Goal: Information Seeking & Learning: Learn about a topic

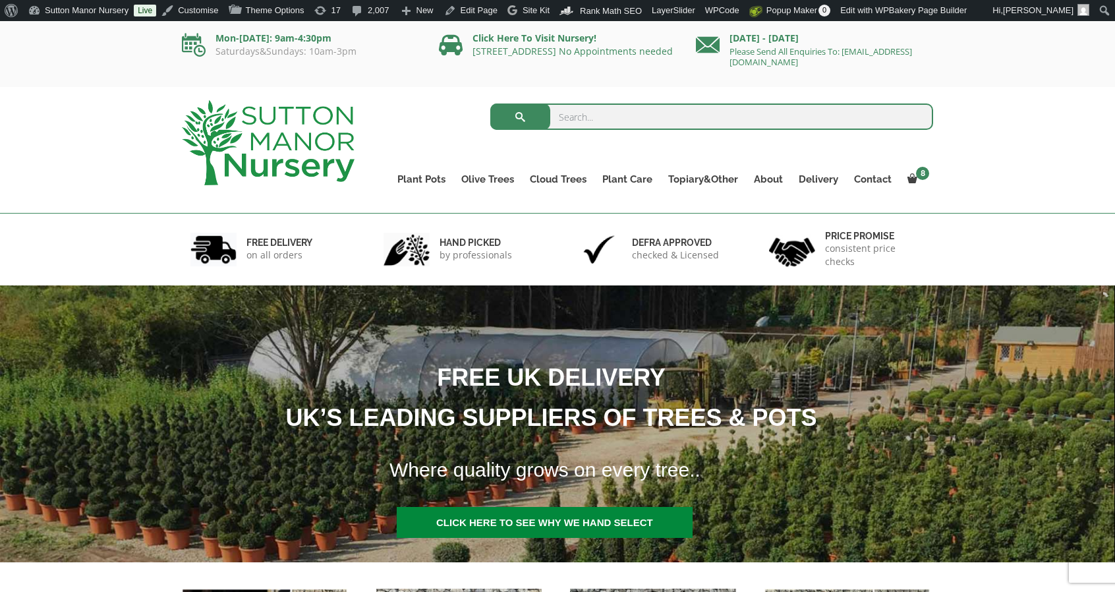
click at [575, 104] on input "search" at bounding box center [711, 116] width 443 height 26
type input "hai duong"
click at [490, 103] on button "submit" at bounding box center [520, 116] width 60 height 26
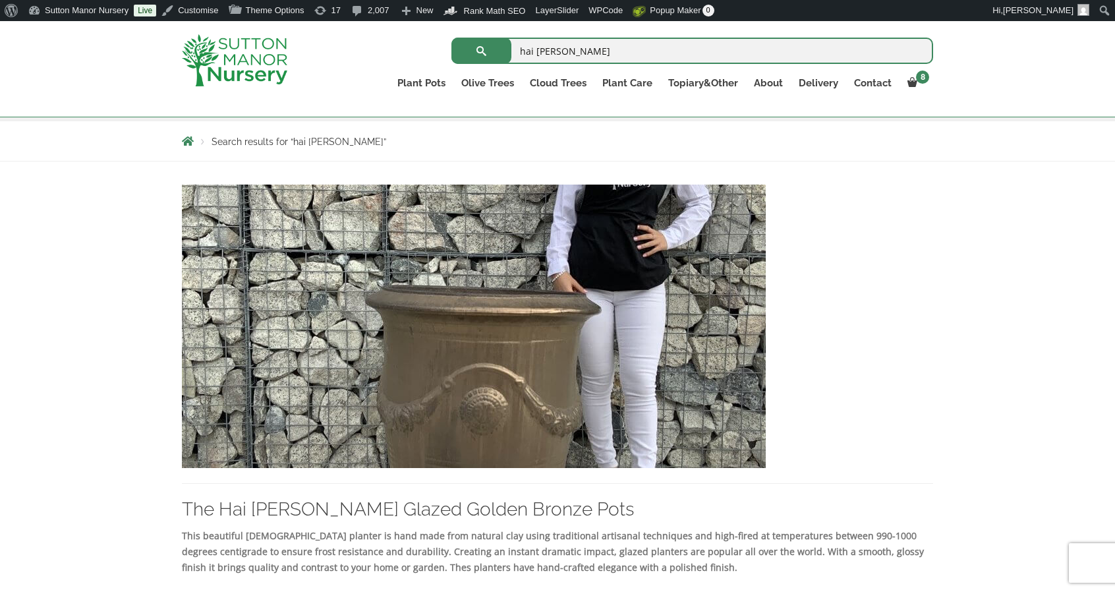
scroll to position [221, 0]
click at [437, 287] on img at bounding box center [474, 325] width 584 height 283
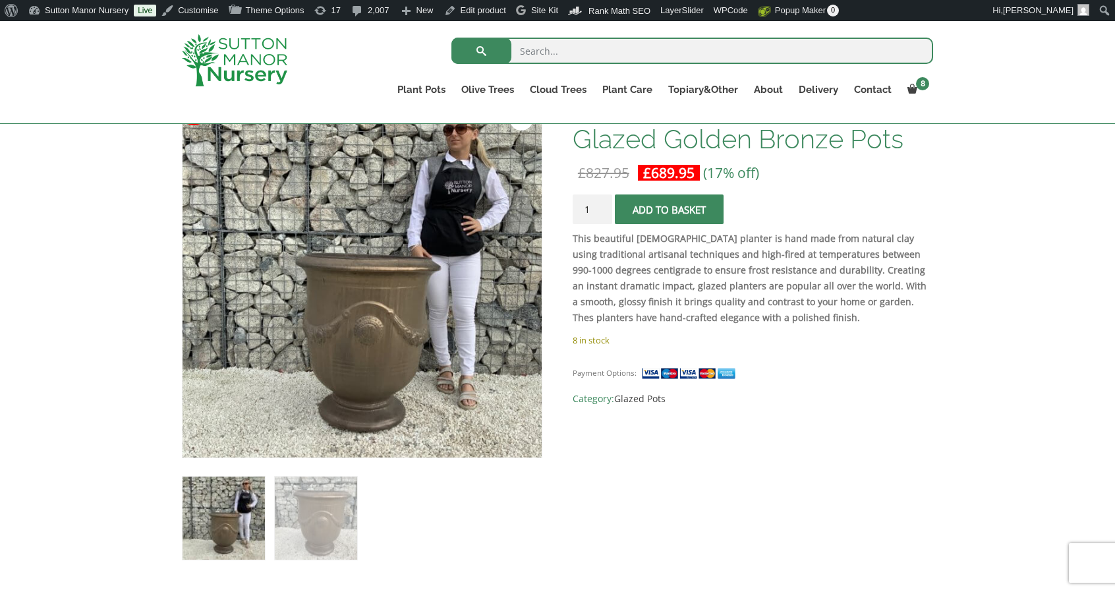
scroll to position [215, 0]
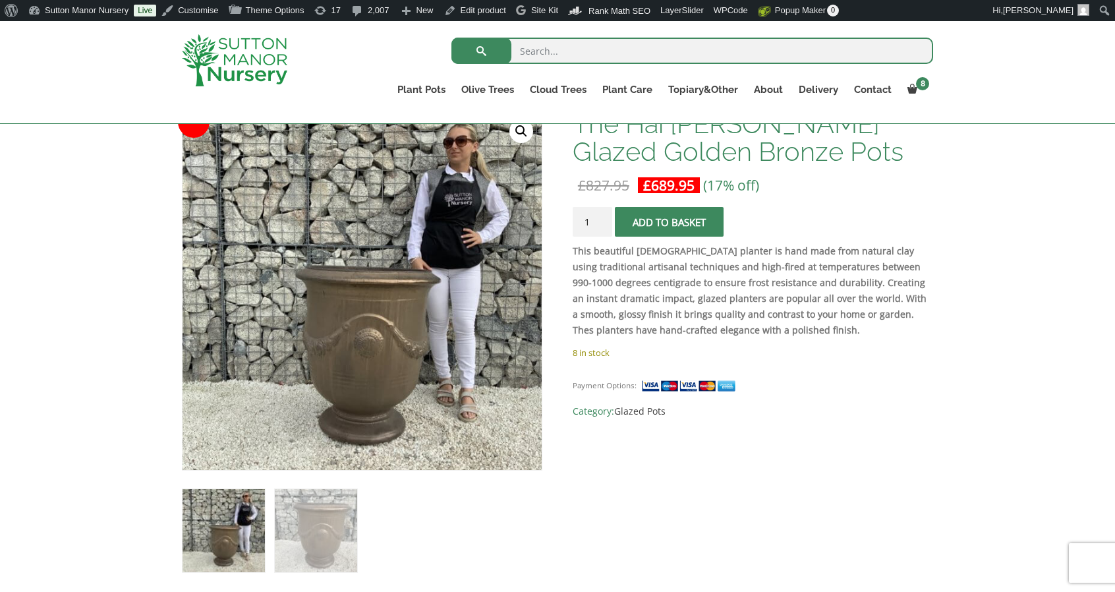
click at [235, 52] on img at bounding box center [234, 60] width 105 height 52
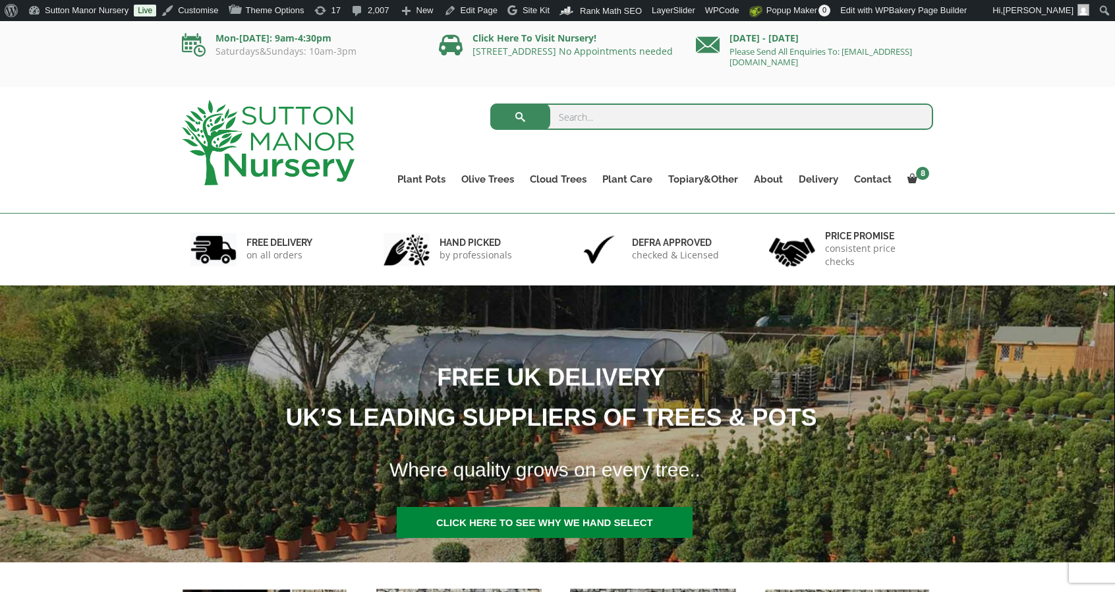
click at [602, 109] on input "search" at bounding box center [711, 116] width 443 height 26
type input "phu yen"
click at [490, 103] on button "submit" at bounding box center [520, 116] width 60 height 26
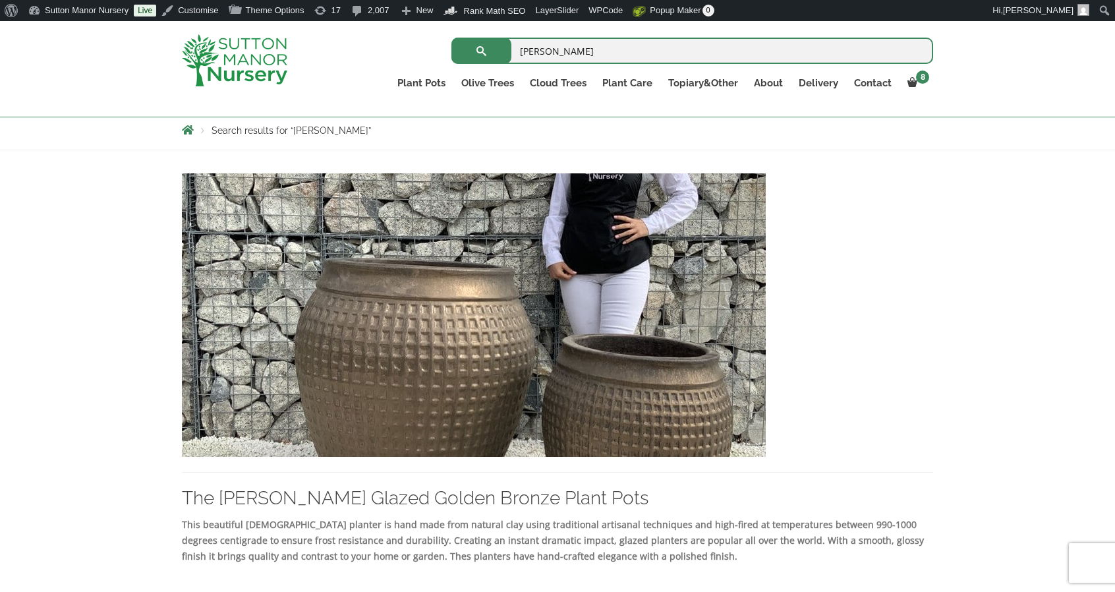
scroll to position [233, 0]
drag, startPoint x: 621, startPoint y: 56, endPoint x: 434, endPoint y: 11, distance: 192.4
click at [434, 11] on body "8 × POTTING YOUR TREE & ADDING DRAINAGE HOLES TO YOUR POT 1 × £ 80.00 × The Bar…" at bounding box center [557, 549] width 1115 height 1520
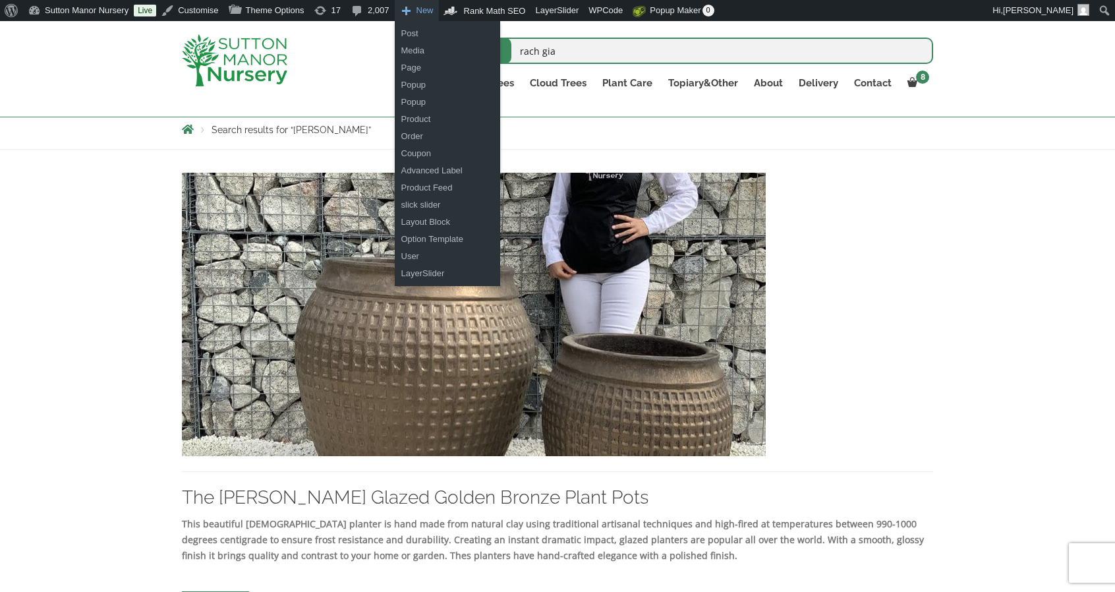
type input "rach gia"
click at [451, 38] on button "submit" at bounding box center [481, 51] width 60 height 26
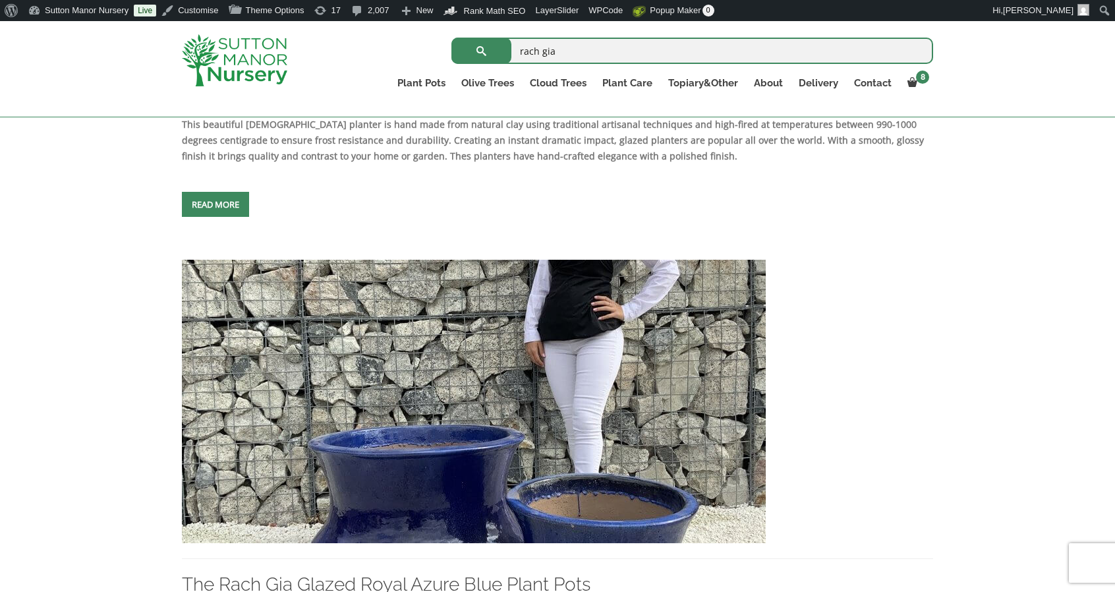
scroll to position [633, 0]
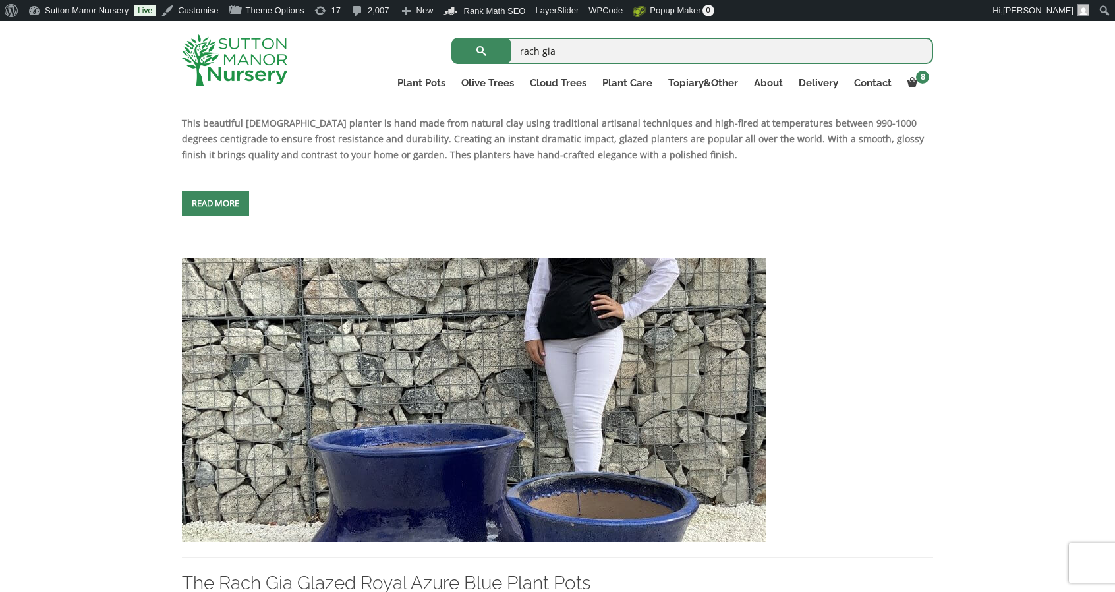
click at [382, 430] on img at bounding box center [474, 399] width 584 height 283
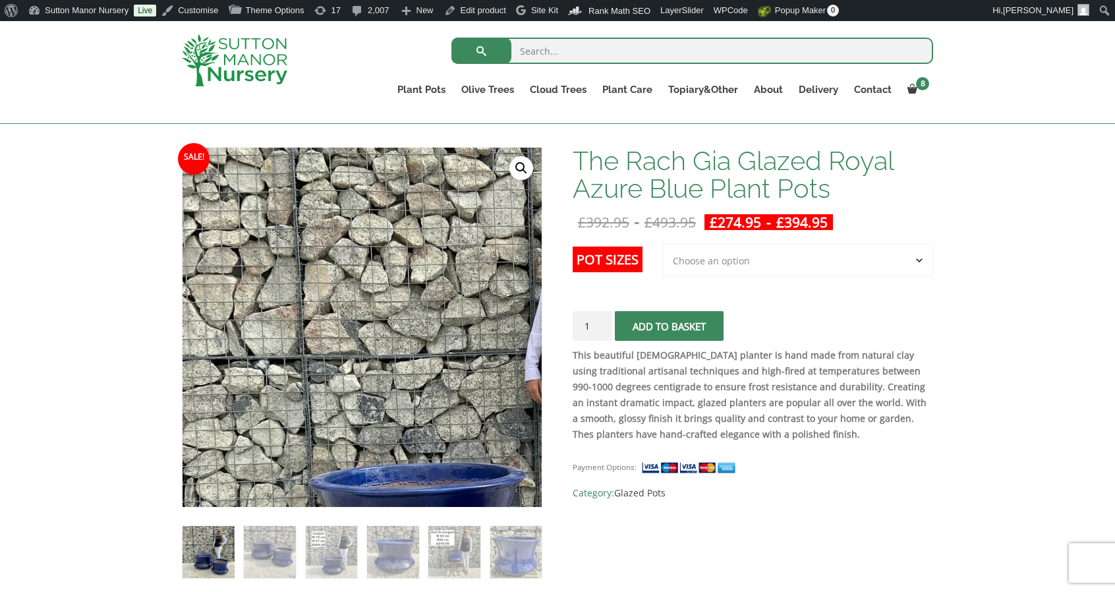
scroll to position [181, 0]
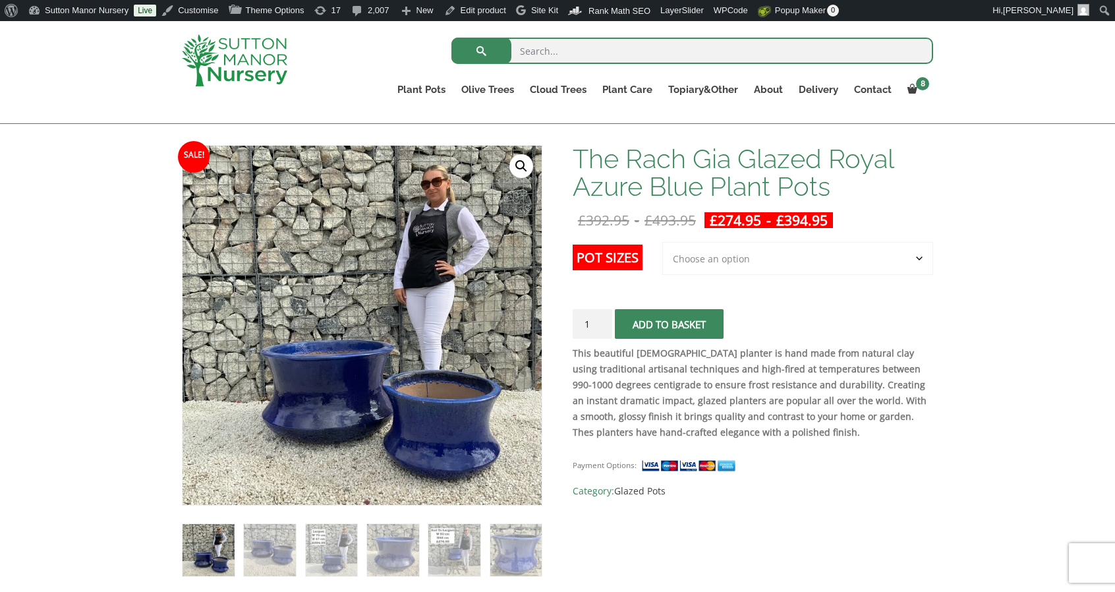
click at [650, 58] on input "search" at bounding box center [692, 51] width 482 height 26
type input "lang co"
click at [451, 38] on button "submit" at bounding box center [481, 51] width 60 height 26
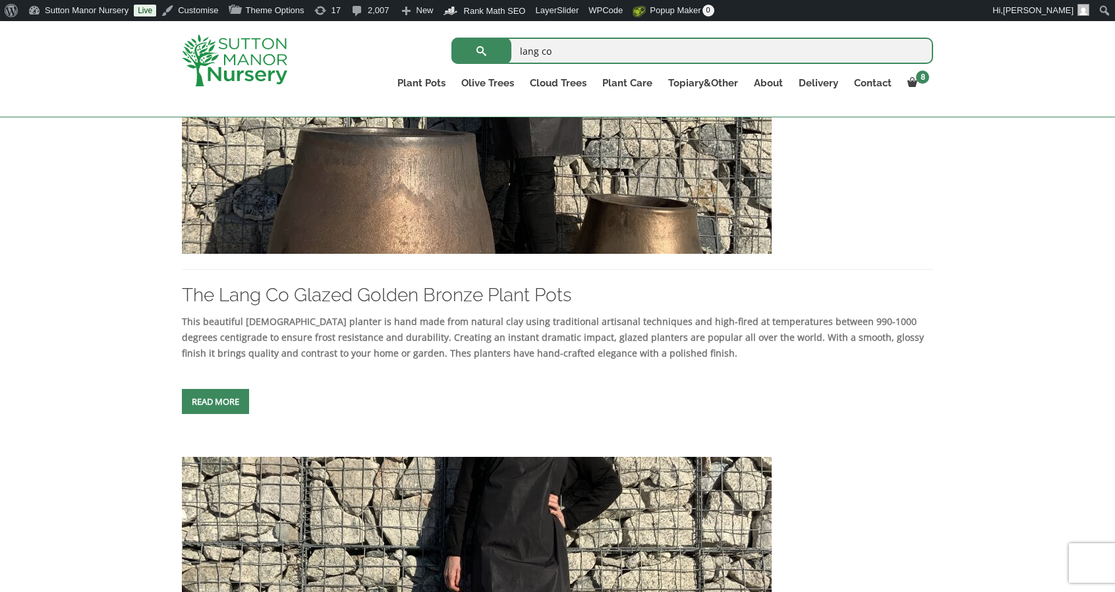
scroll to position [430, 0]
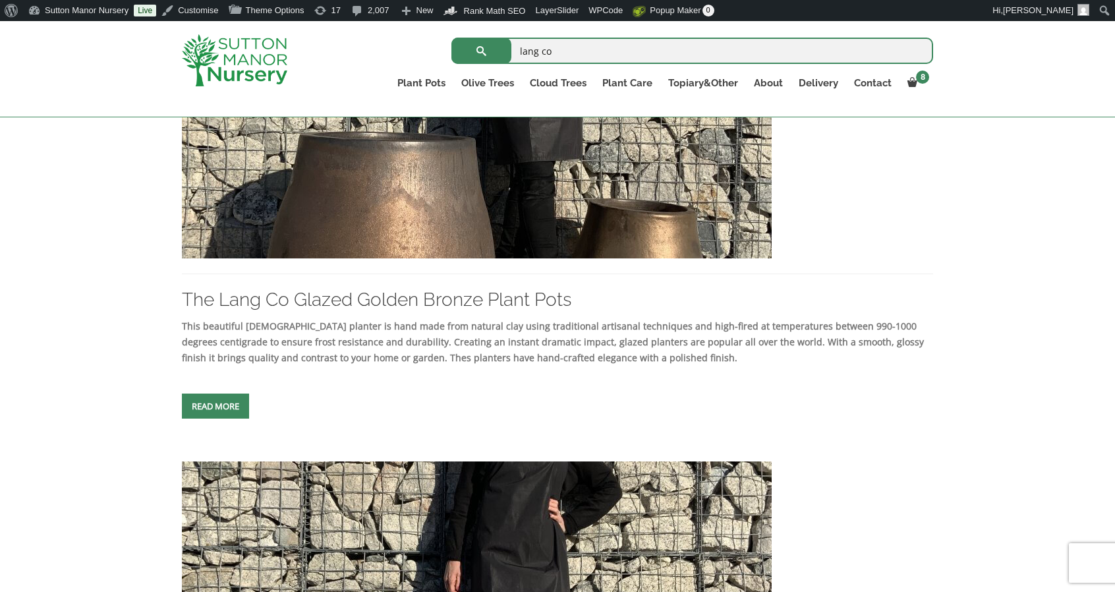
click at [627, 190] on img at bounding box center [477, 116] width 590 height 283
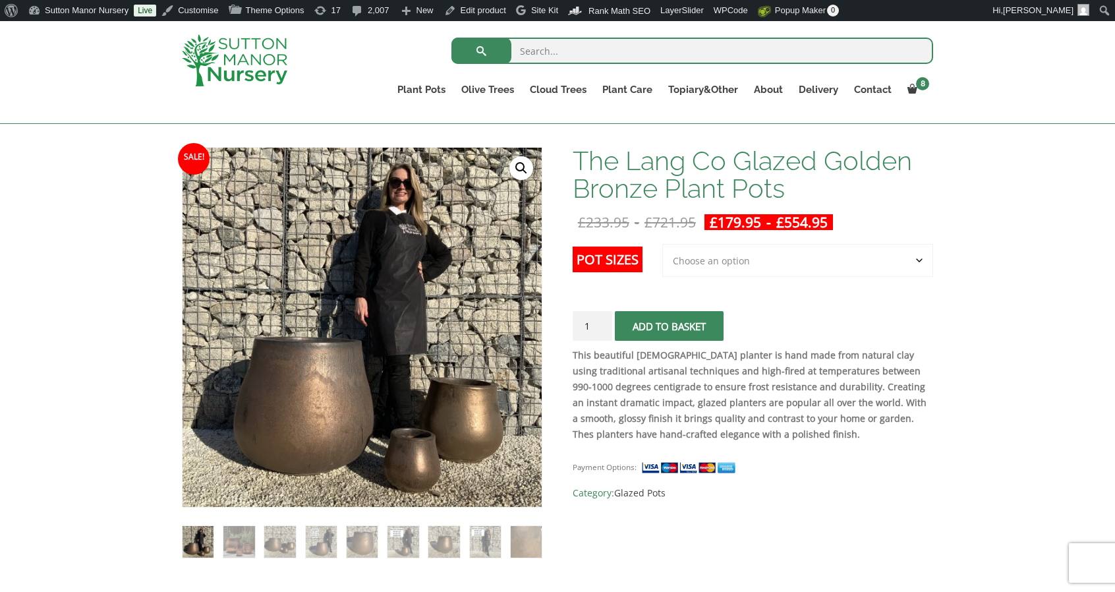
scroll to position [179, 0]
click at [609, 57] on input "search" at bounding box center [692, 51] width 482 height 26
type input "hanoi"
click at [451, 38] on button "submit" at bounding box center [481, 51] width 60 height 26
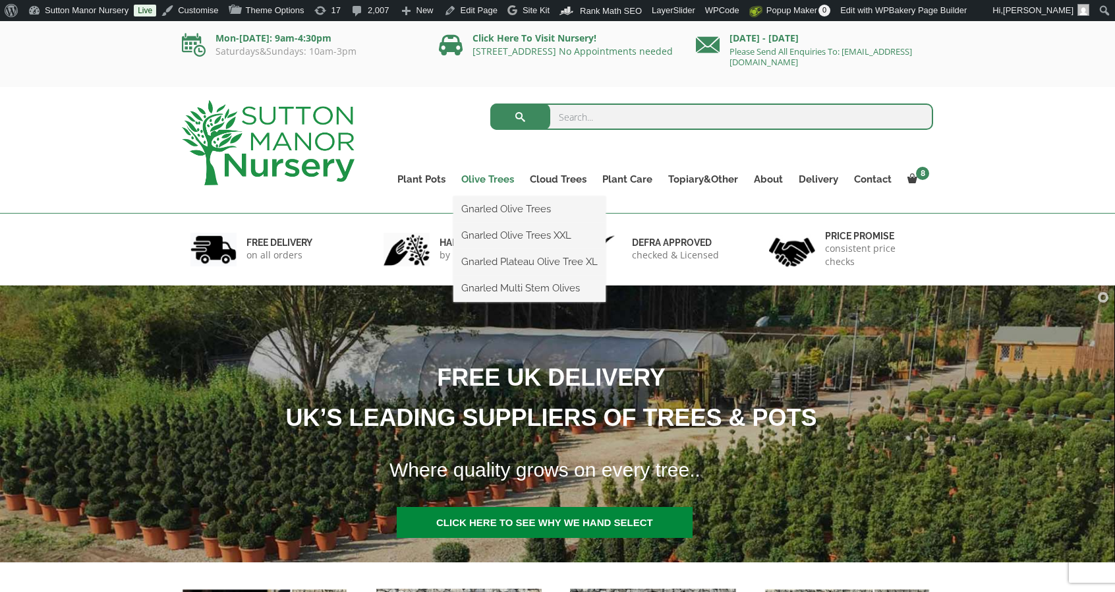
click at [501, 177] on link "Olive Trees" at bounding box center [487, 179] width 69 height 18
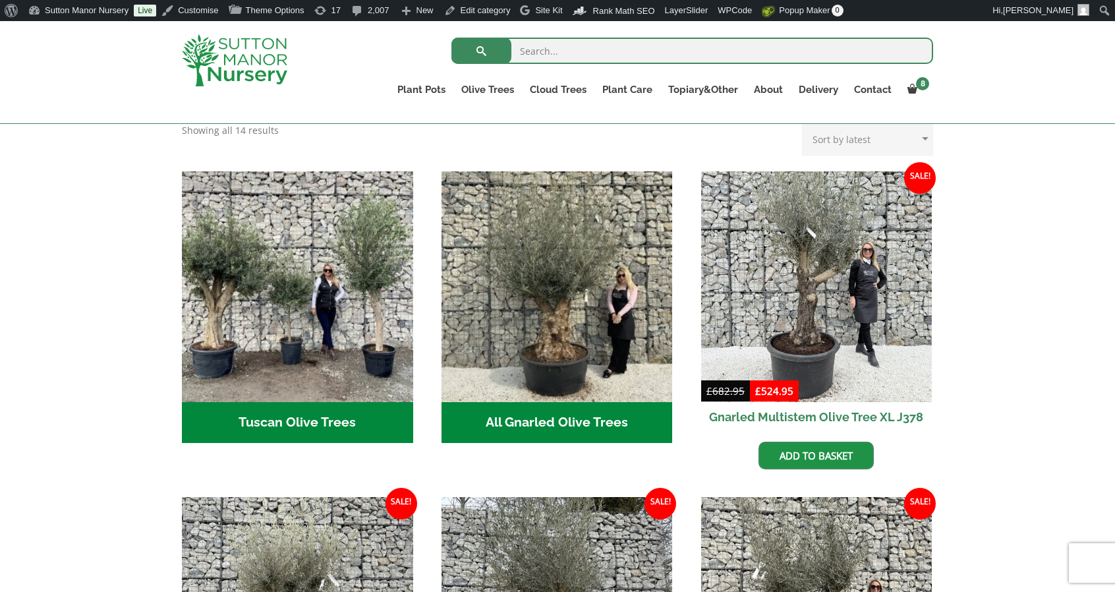
scroll to position [461, 0]
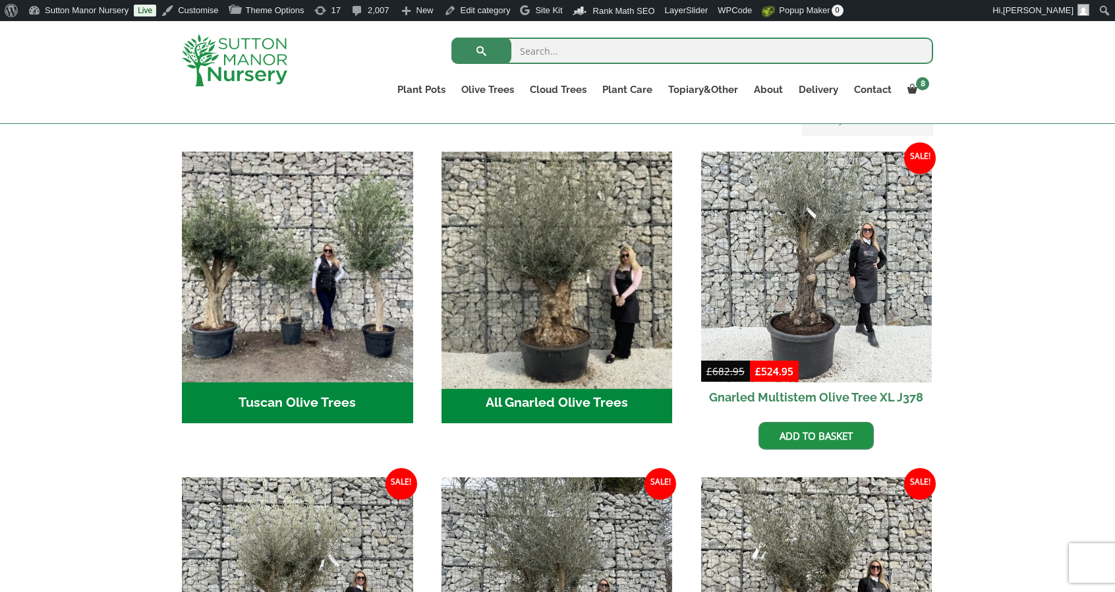
click at [569, 239] on img "Visit product category All Gnarled Olive Trees" at bounding box center [556, 267] width 242 height 242
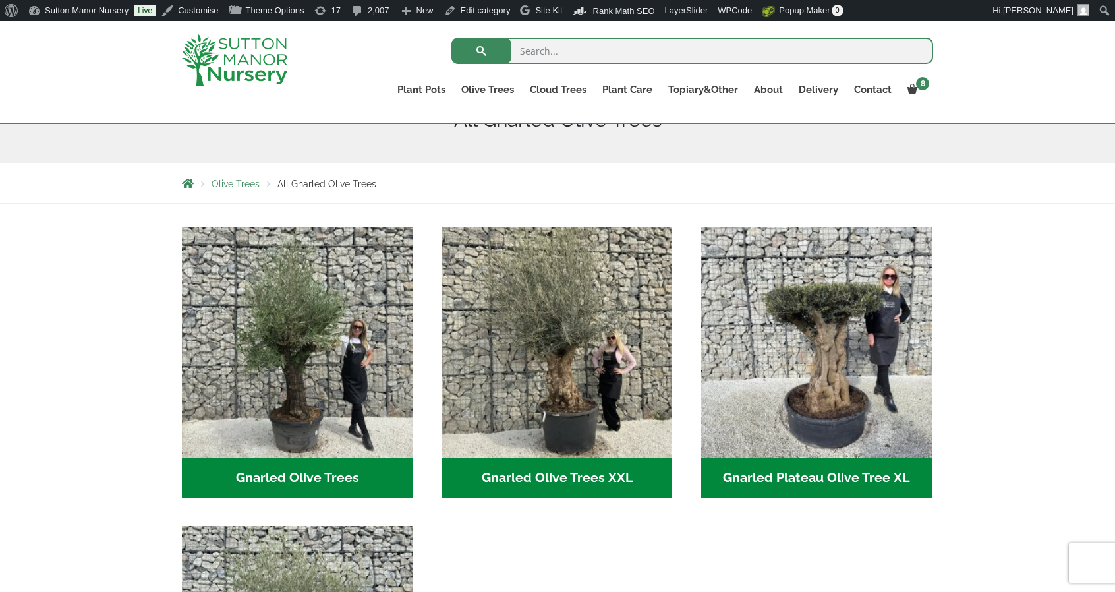
scroll to position [198, 0]
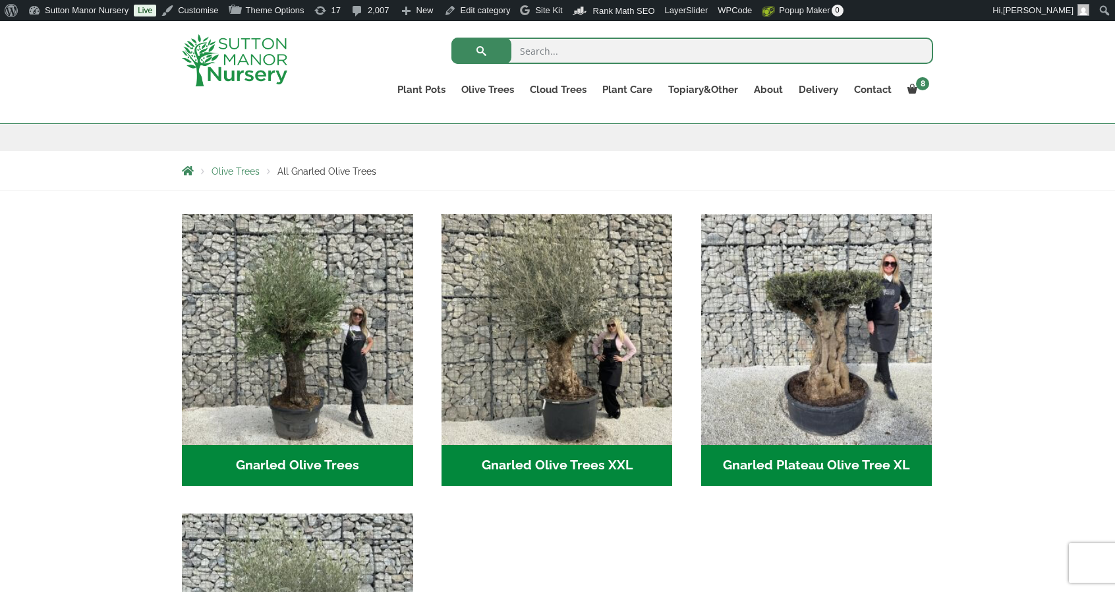
click at [569, 239] on img "Visit product category Gnarled Olive Trees XXL" at bounding box center [556, 329] width 231 height 231
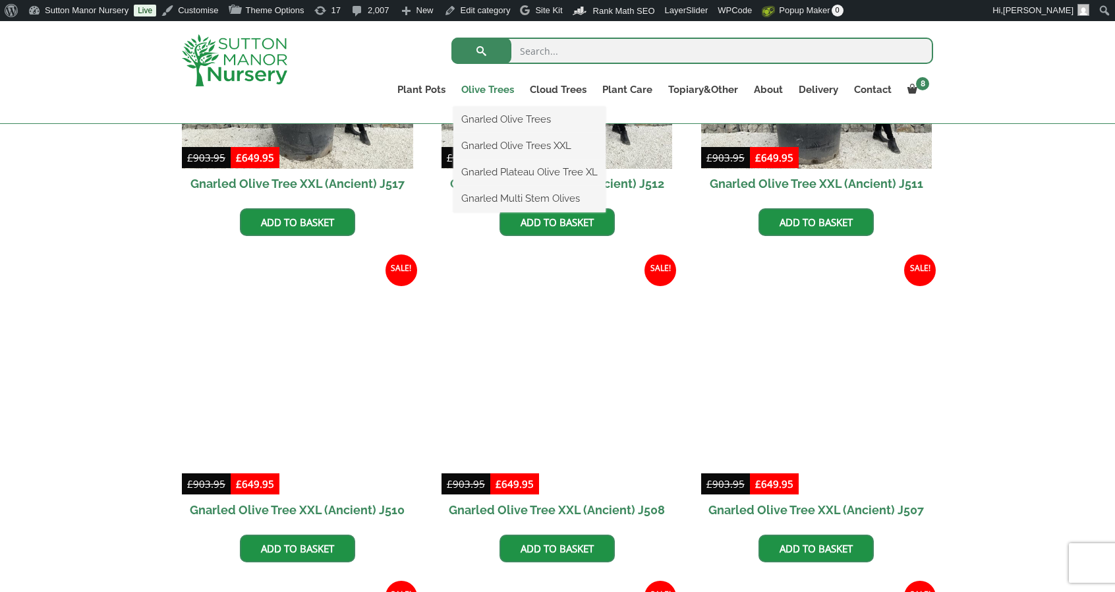
scroll to position [1120, 0]
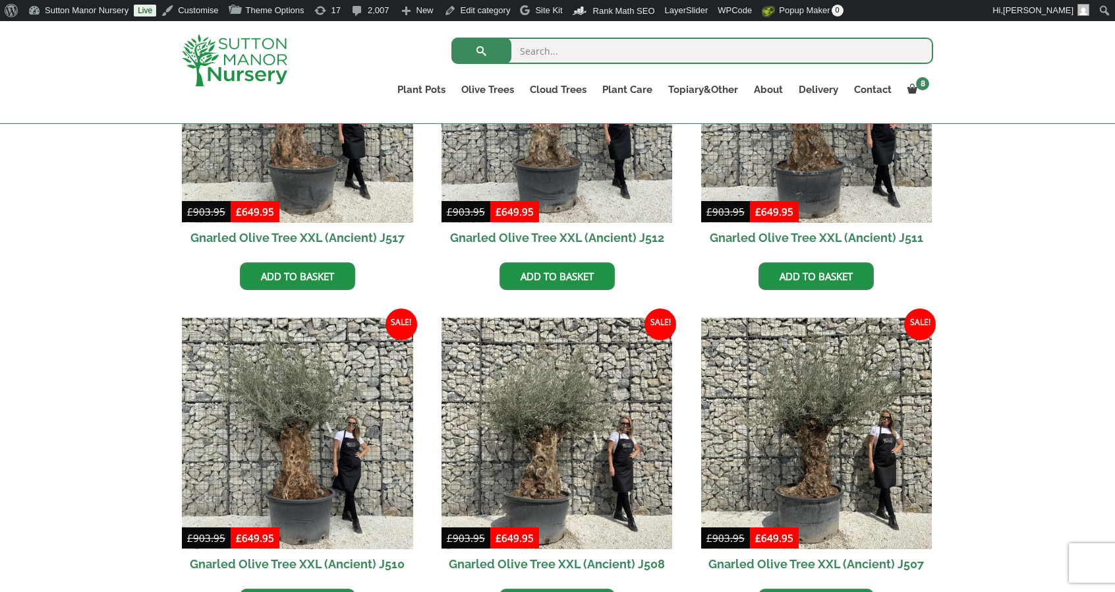
click at [667, 49] on input "search" at bounding box center [692, 51] width 482 height 26
type input "j443"
click at [451, 38] on button "submit" at bounding box center [481, 51] width 60 height 26
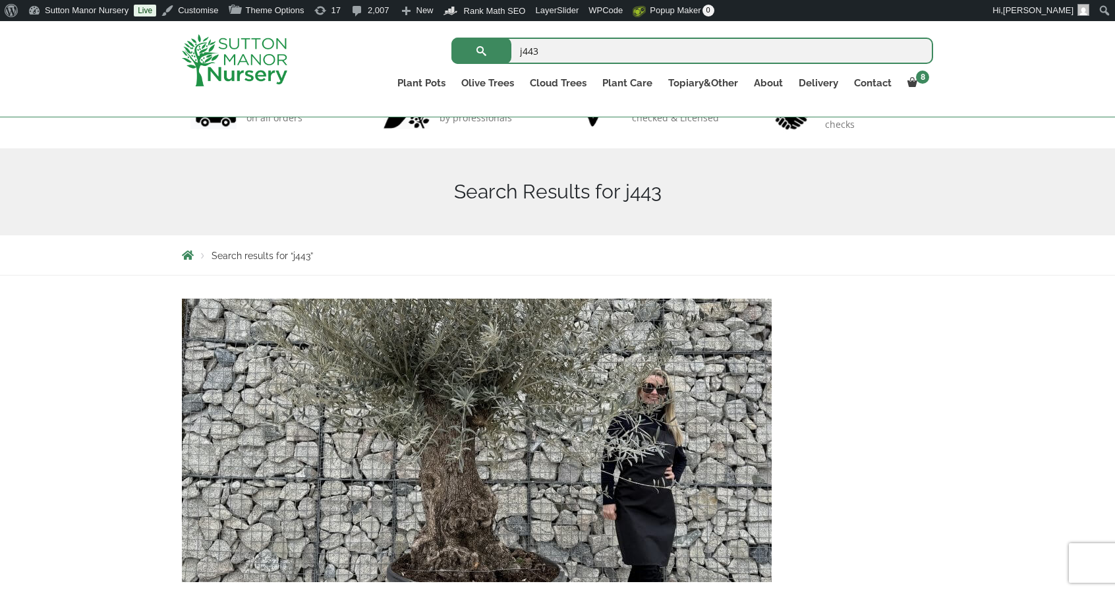
scroll to position [198, 0]
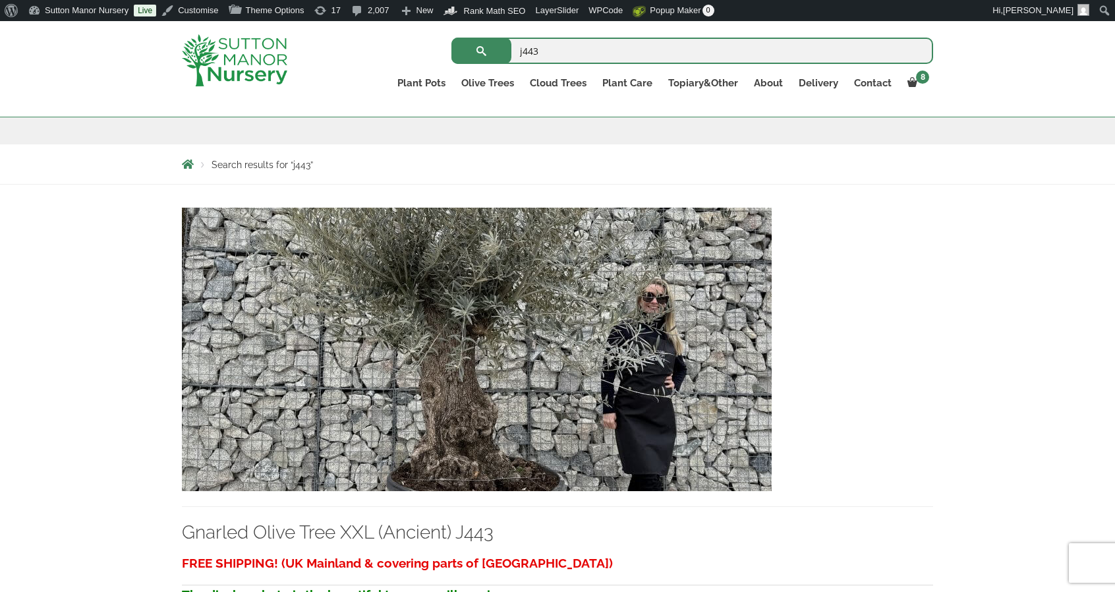
click at [391, 358] on img at bounding box center [477, 349] width 590 height 283
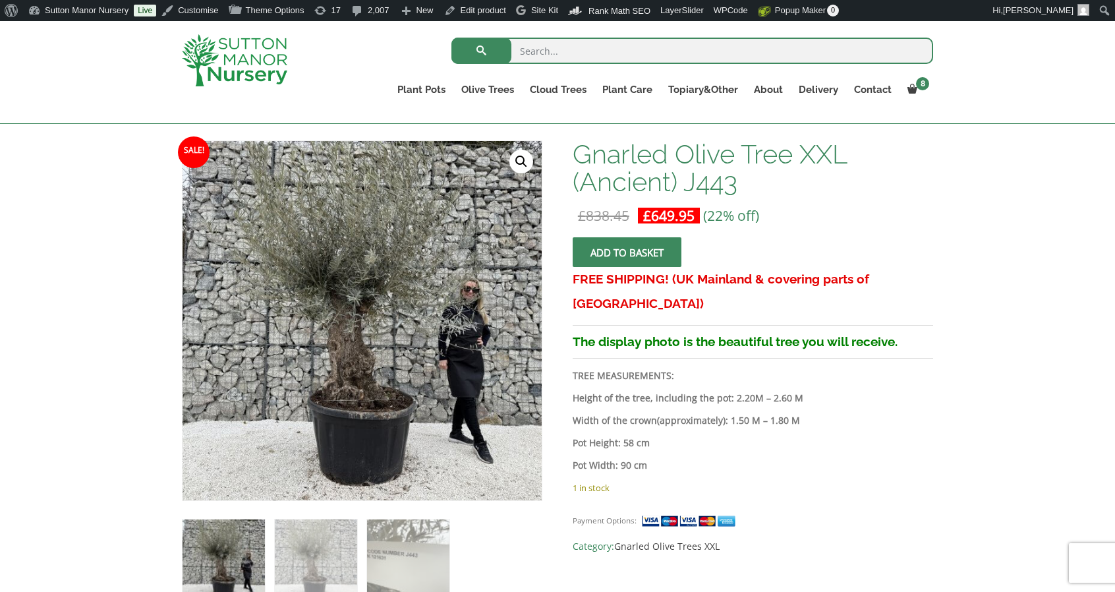
scroll to position [198, 0]
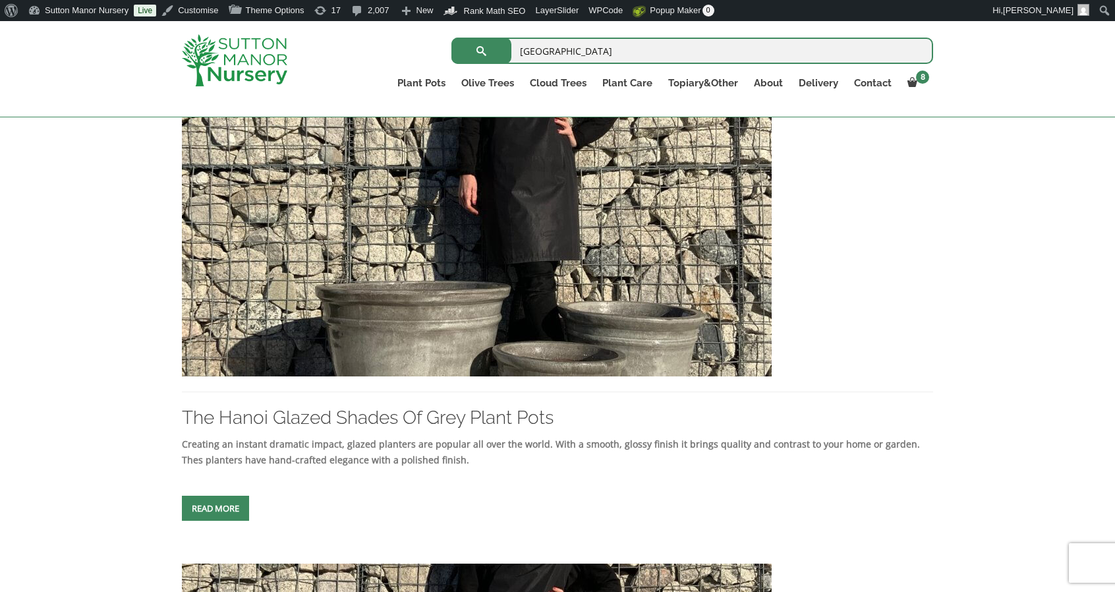
scroll to position [313, 0]
click at [472, 281] on img at bounding box center [477, 233] width 590 height 283
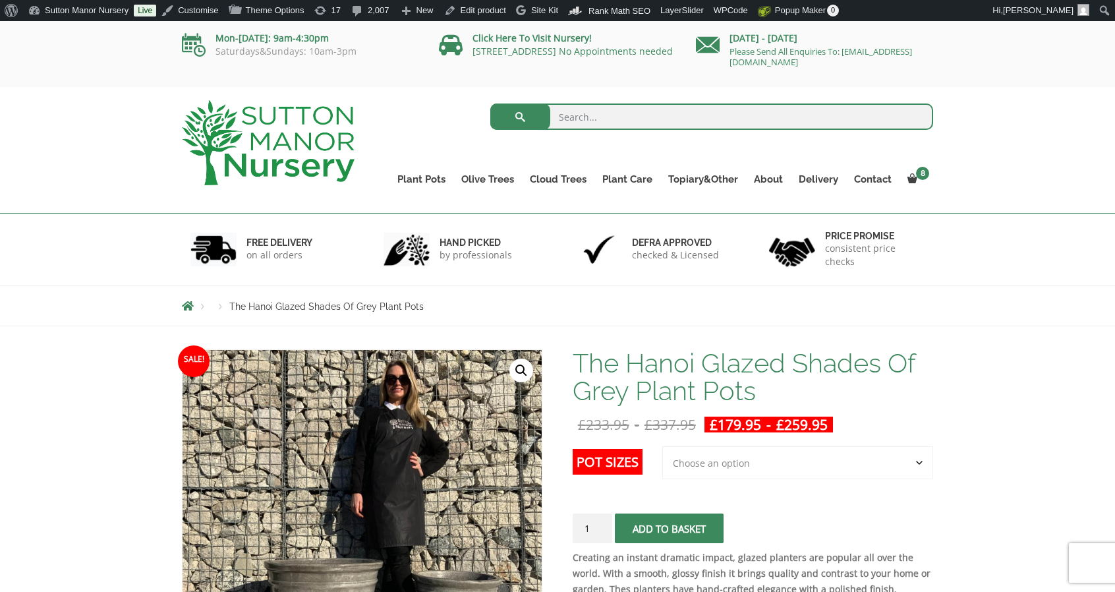
click at [320, 110] on img at bounding box center [268, 142] width 173 height 85
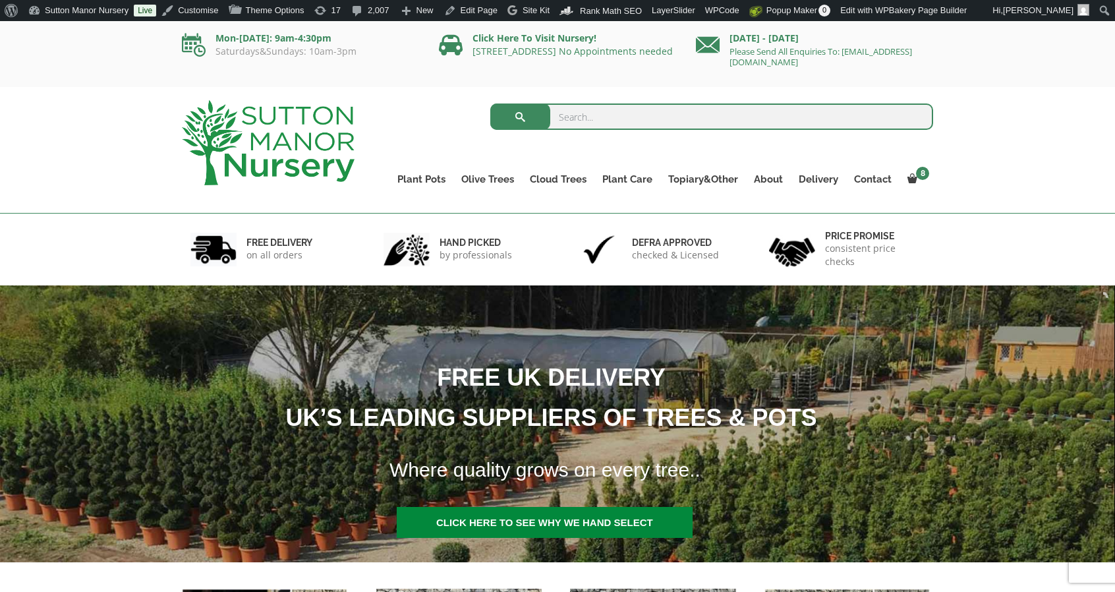
click at [631, 109] on input "search" at bounding box center [711, 116] width 443 height 26
type input "sa dec jar"
click at [490, 103] on button "submit" at bounding box center [520, 116] width 60 height 26
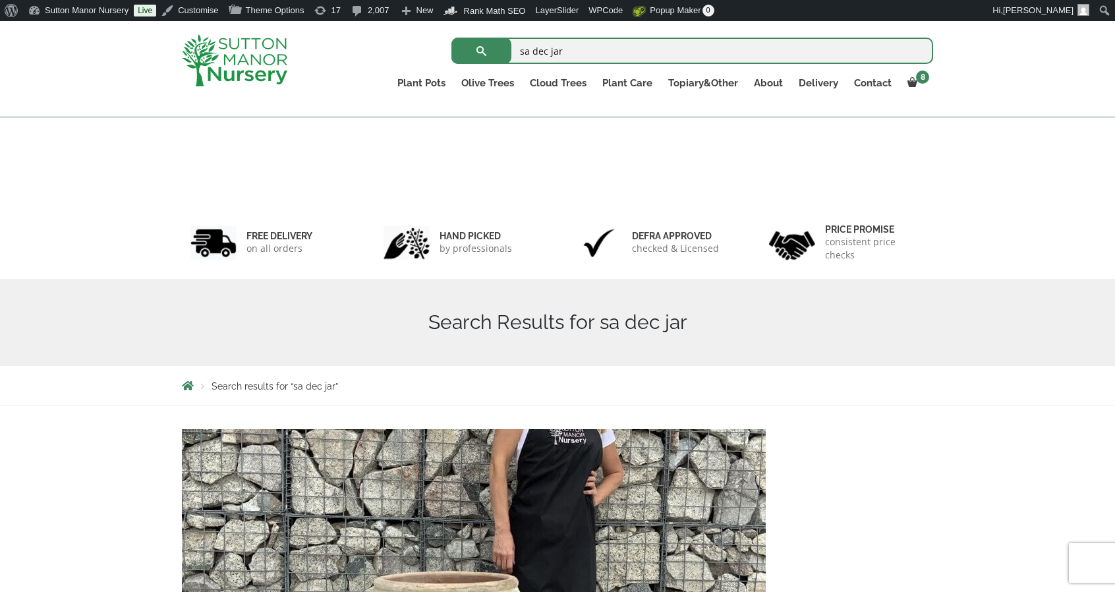
scroll to position [211, 0]
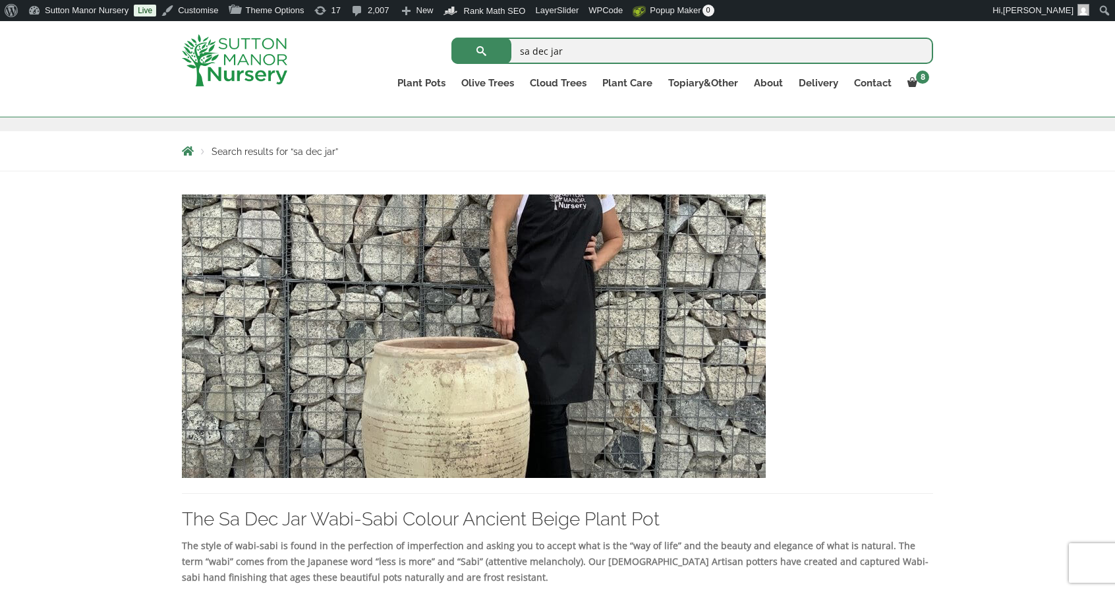
drag, startPoint x: 575, startPoint y: 57, endPoint x: 473, endPoint y: 64, distance: 102.4
click at [473, 64] on form "sa dec jar Search for:" at bounding box center [692, 50] width 482 height 33
type input "ben tre"
click at [451, 38] on button "submit" at bounding box center [481, 51] width 60 height 26
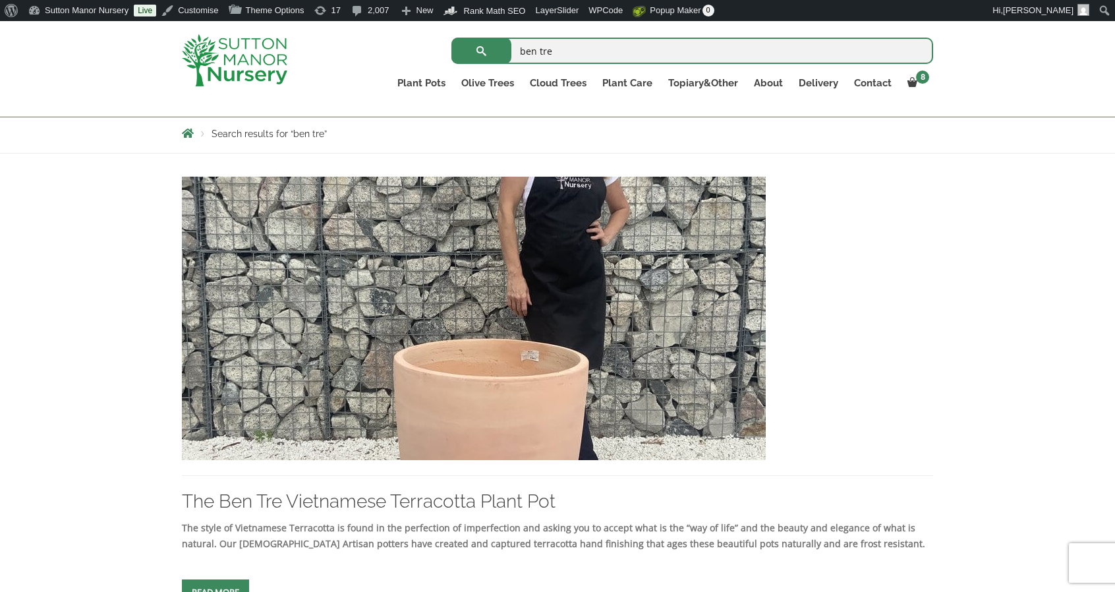
scroll to position [229, 0]
drag, startPoint x: 0, startPoint y: 0, endPoint x: 364, endPoint y: 339, distance: 497.4
click at [364, 339] on img at bounding box center [474, 317] width 584 height 283
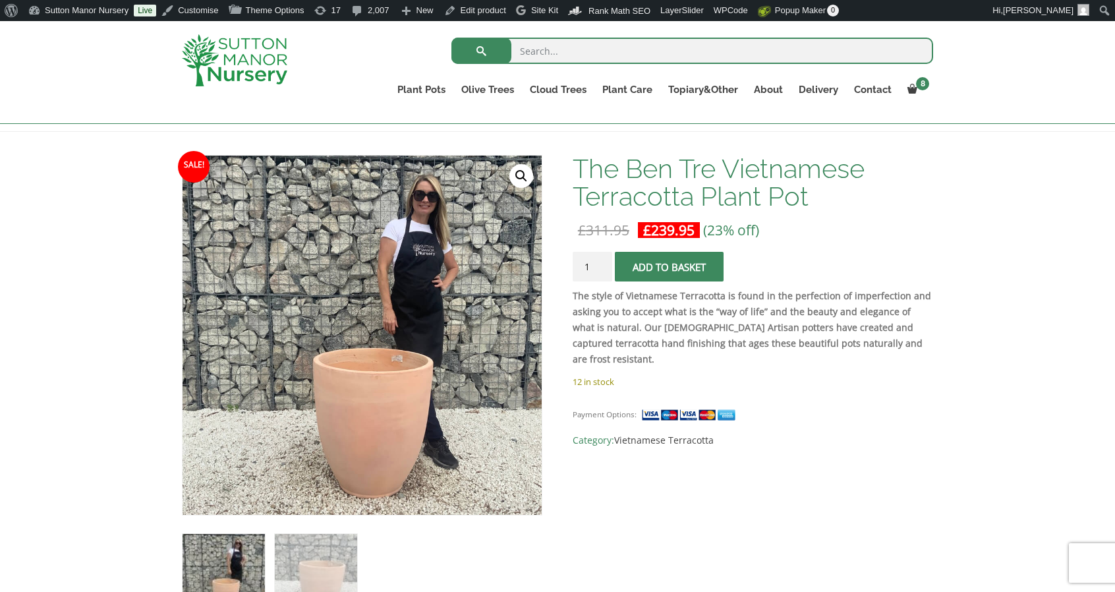
scroll to position [175, 0]
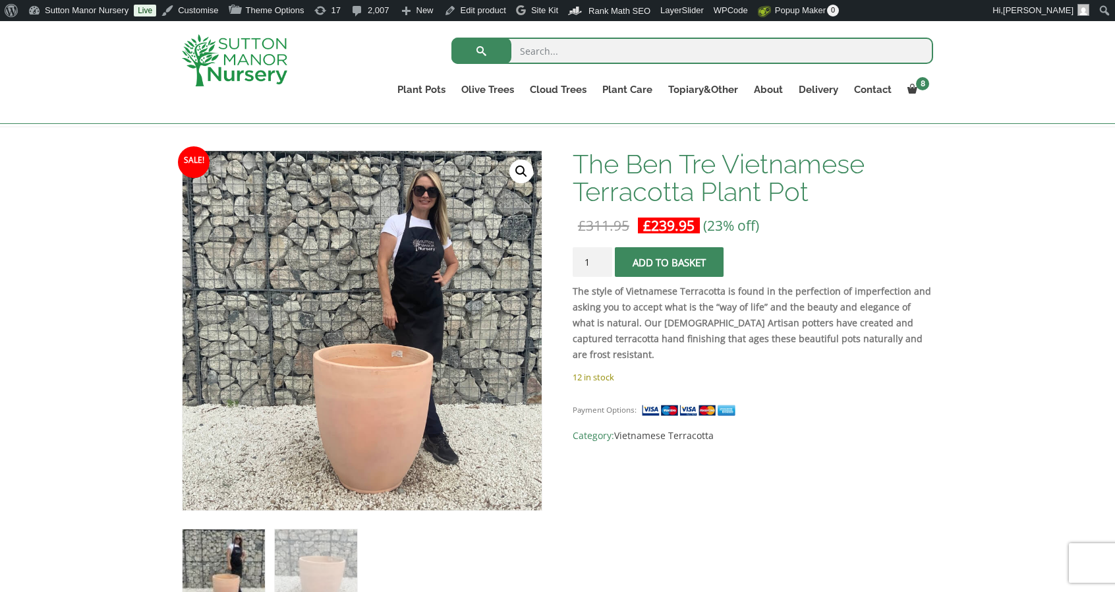
click at [581, 44] on input "search" at bounding box center [692, 51] width 482 height 26
type input "[PERSON_NAME]"
click at [451, 38] on button "submit" at bounding box center [481, 51] width 60 height 26
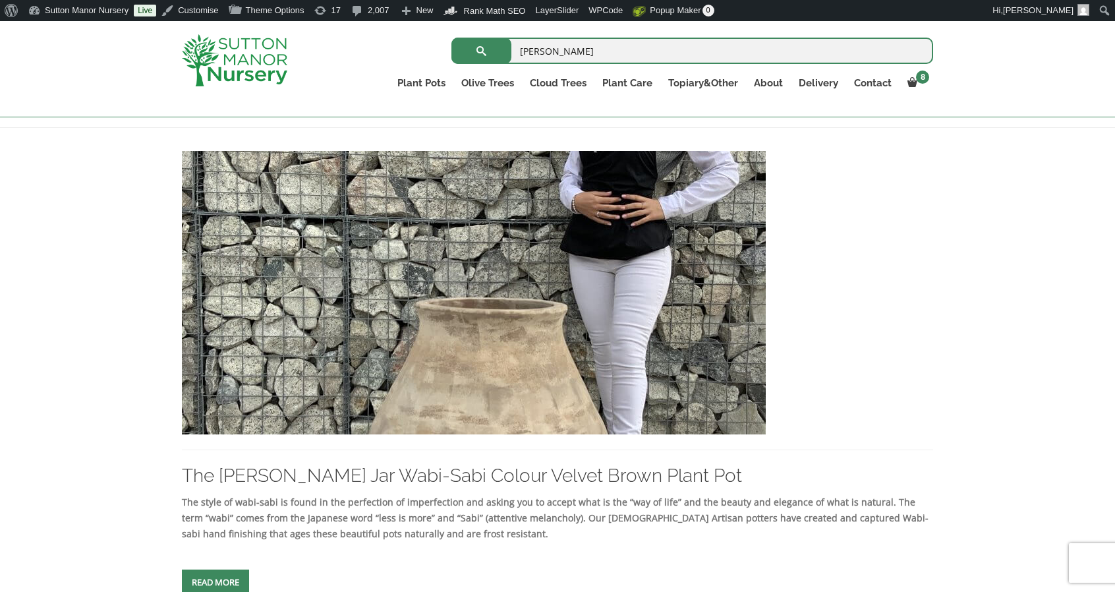
scroll to position [255, 0]
drag, startPoint x: 0, startPoint y: 0, endPoint x: 461, endPoint y: 321, distance: 561.8
click at [461, 321] on img at bounding box center [474, 291] width 584 height 283
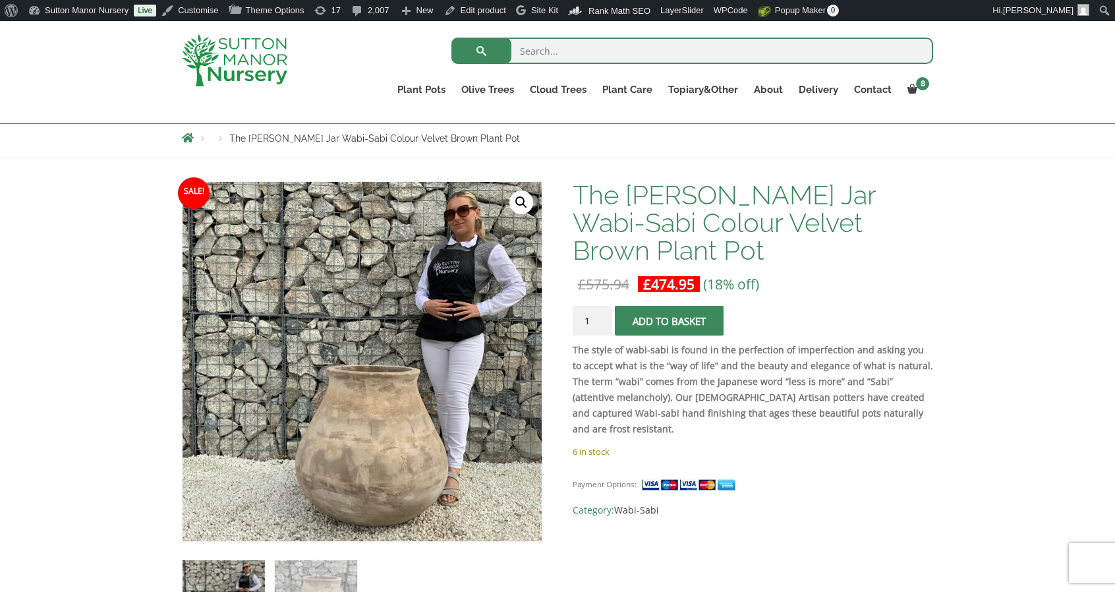
scroll to position [146, 0]
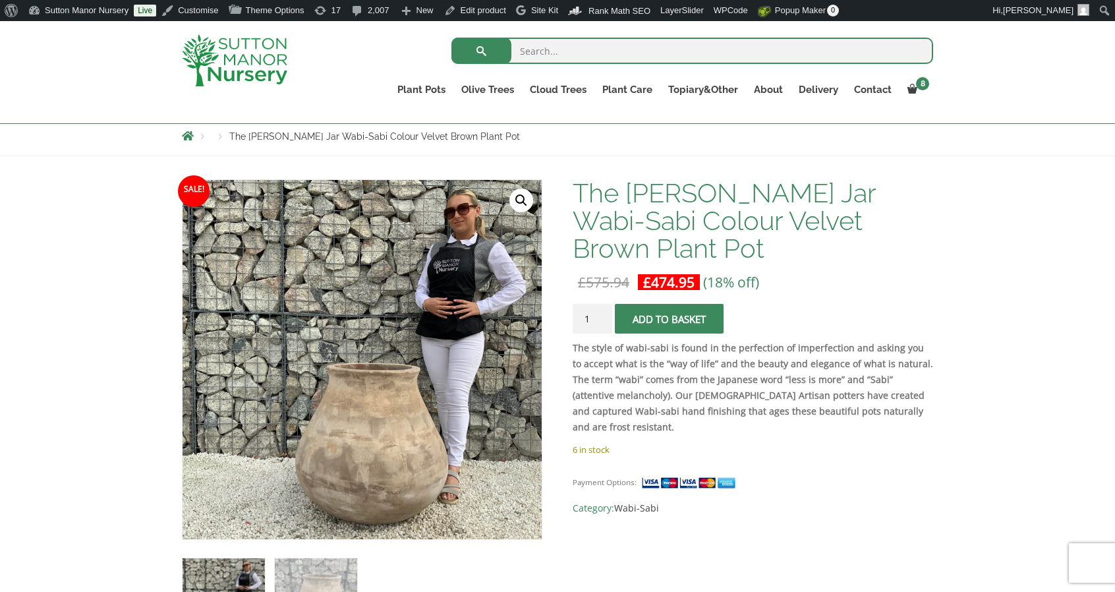
click at [592, 53] on input "search" at bounding box center [692, 51] width 482 height 26
type input "cam ranh"
click at [451, 38] on button "submit" at bounding box center [481, 51] width 60 height 26
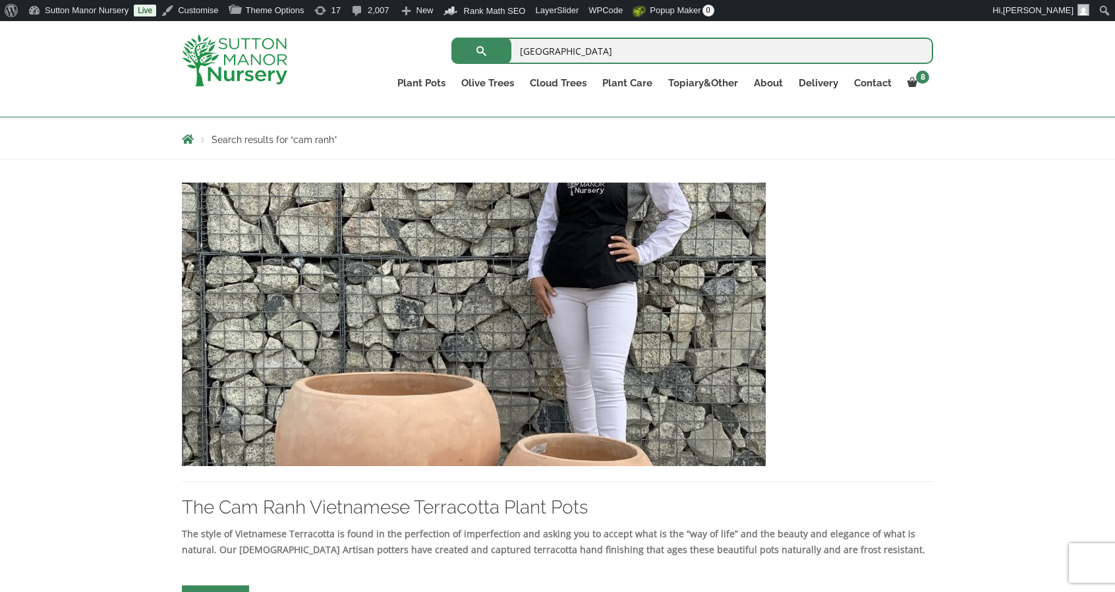
scroll to position [223, 0]
click at [634, 48] on input "cam ranh" at bounding box center [692, 51] width 482 height 26
type input "cam"
type input "dong thap"
click at [451, 38] on button "submit" at bounding box center [481, 51] width 60 height 26
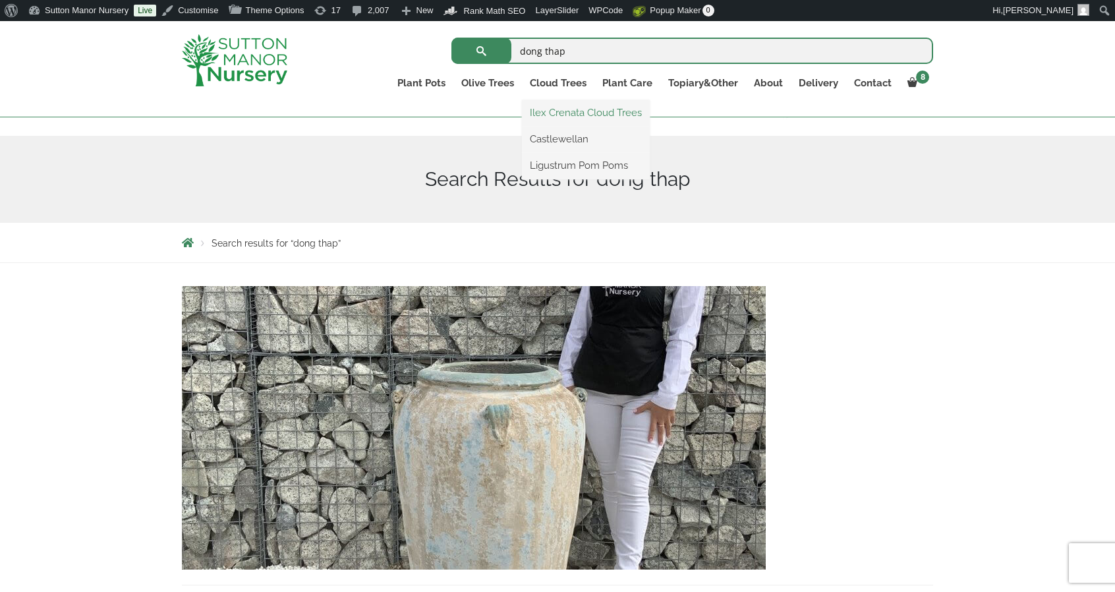
scroll to position [120, 0]
drag, startPoint x: 611, startPoint y: 44, endPoint x: 330, endPoint y: 30, distance: 281.0
click at [330, 30] on div "dong thap Search for: Plant Pots Resin Bonded Pots The Amalfi Pots The Milan Po…" at bounding box center [634, 69] width 617 height 96
type input "ninh [PERSON_NAME]"
click at [451, 38] on button "submit" at bounding box center [481, 51] width 60 height 26
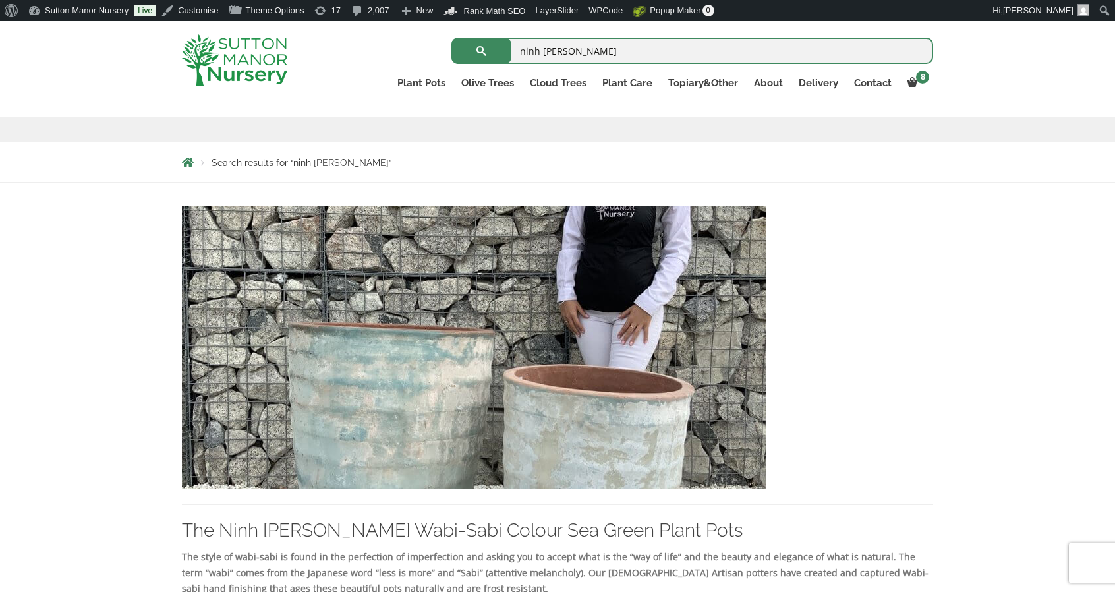
scroll to position [199, 0]
click at [328, 256] on img at bounding box center [474, 347] width 584 height 283
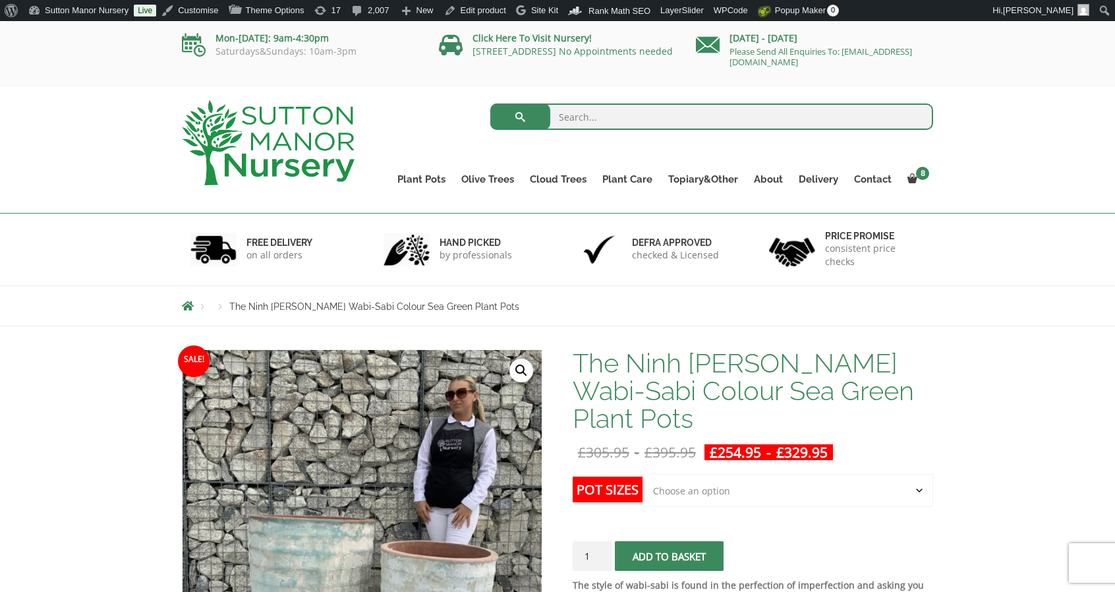
click at [596, 122] on input "search" at bounding box center [711, 116] width 443 height 26
type input "vung tau"
click at [490, 103] on button "submit" at bounding box center [520, 116] width 60 height 26
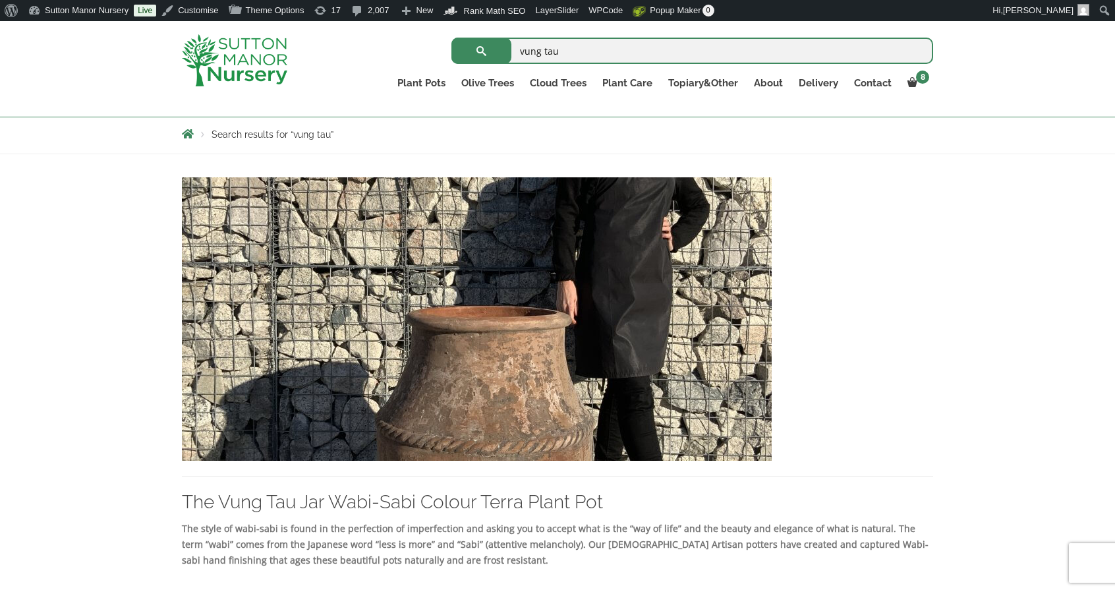
scroll to position [229, 0]
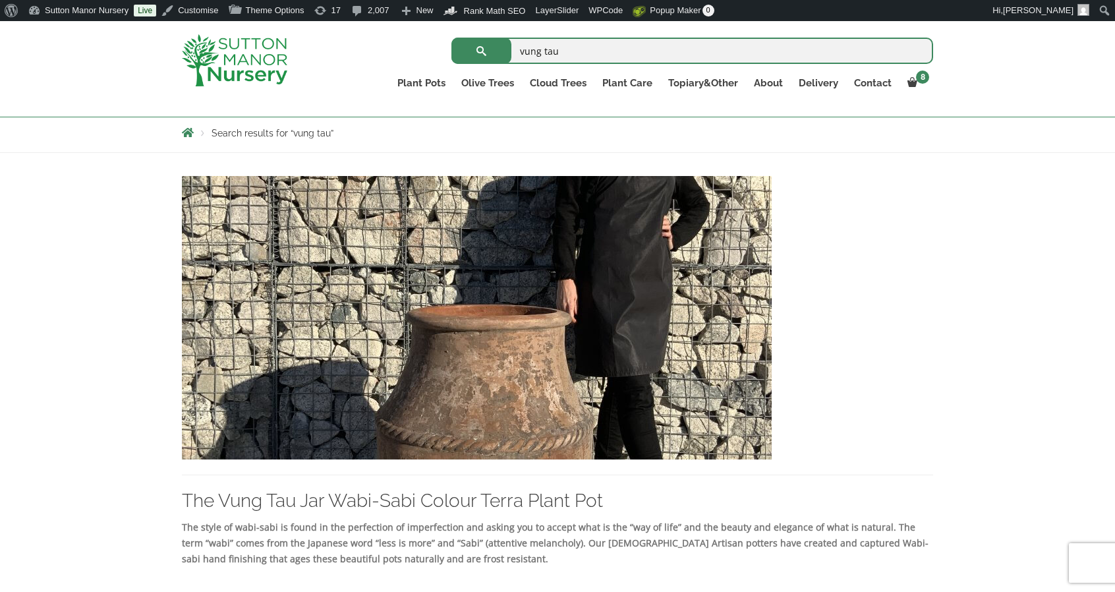
drag, startPoint x: 571, startPoint y: 42, endPoint x: 391, endPoint y: 39, distance: 179.2
click at [391, 39] on div "vung tau Search for:" at bounding box center [634, 50] width 597 height 33
type input "can tho"
click at [451, 38] on button "submit" at bounding box center [481, 51] width 60 height 26
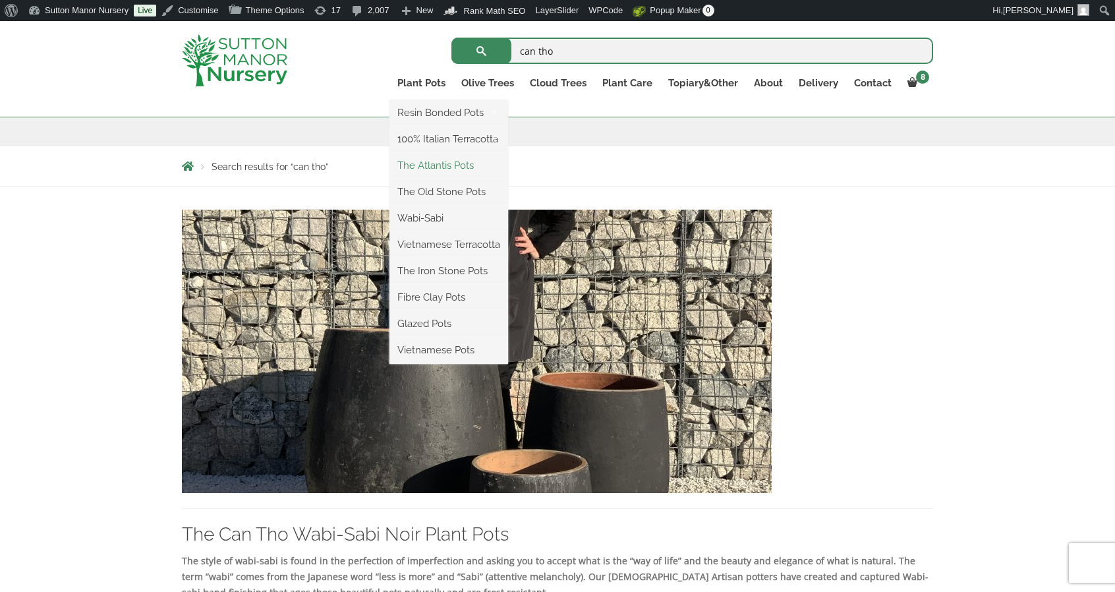
scroll to position [194, 0]
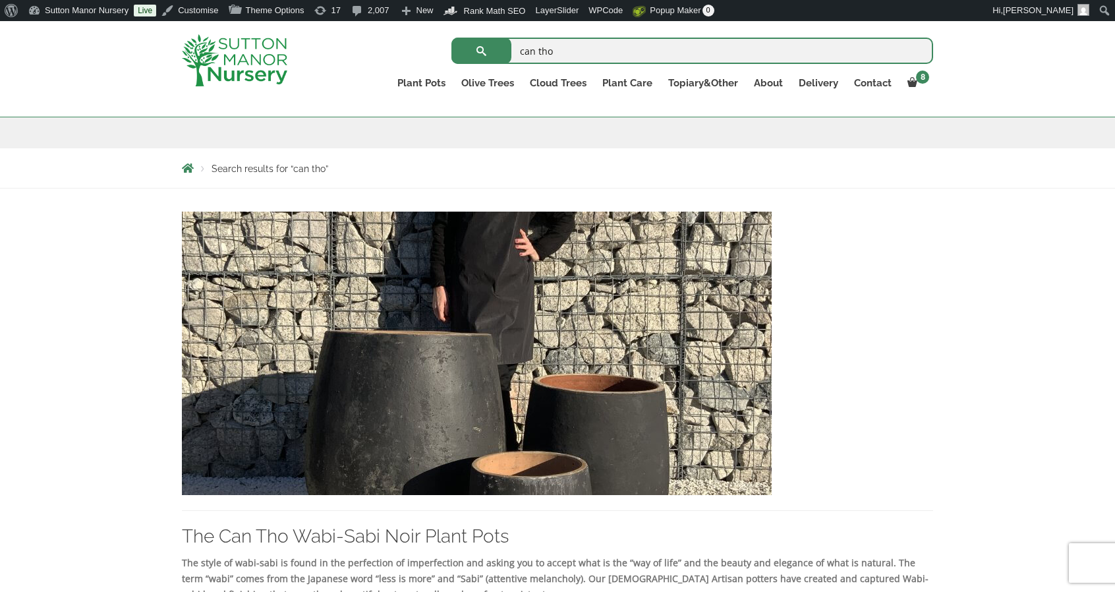
drag, startPoint x: 609, startPoint y: 57, endPoint x: 320, endPoint y: -15, distance: 297.5
type input "ha long bay"
click at [451, 38] on button "submit" at bounding box center [481, 51] width 60 height 26
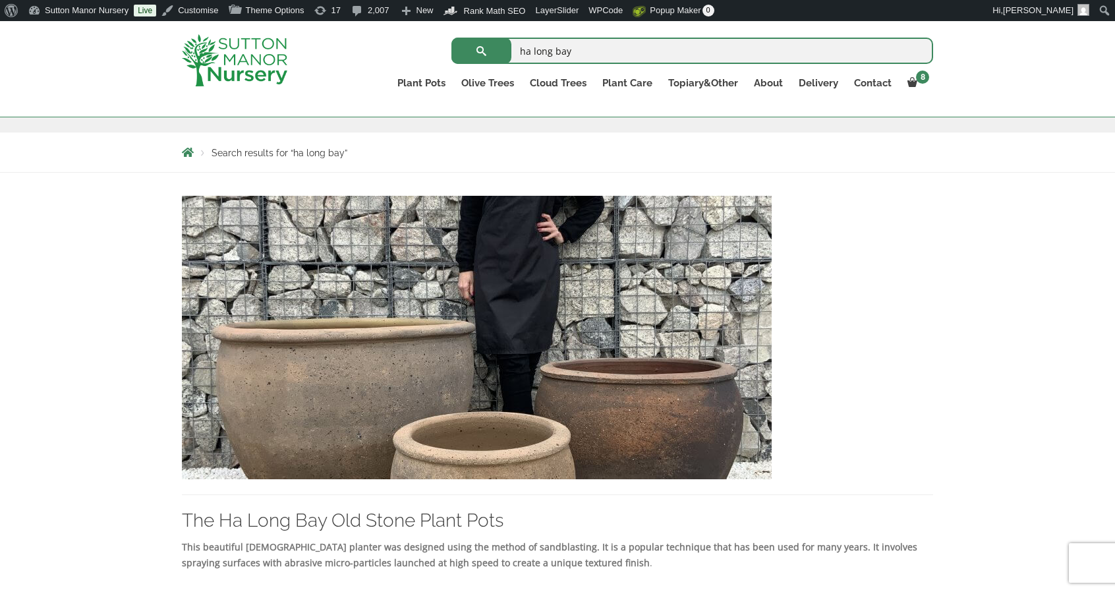
scroll to position [219, 0]
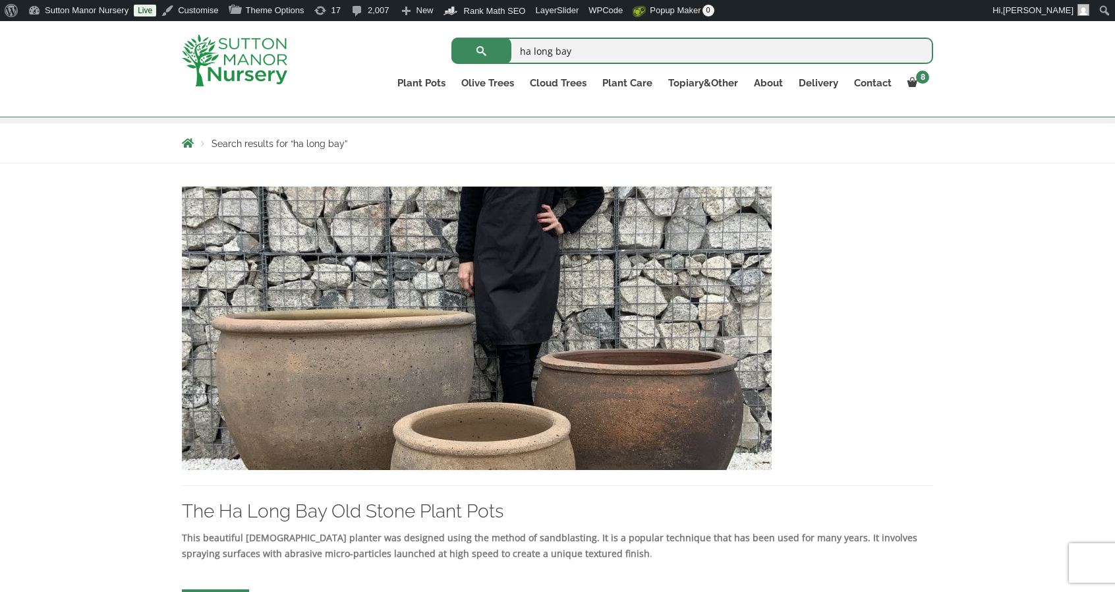
drag, startPoint x: 582, startPoint y: 53, endPoint x: 448, endPoint y: 22, distance: 137.8
click at [448, 22] on div "ha long bay Search for: Plant Pots Resin Bonded Pots The Amalfi Pots The Milan …" at bounding box center [634, 69] width 617 height 96
type input "hoi an"
click at [451, 38] on button "submit" at bounding box center [481, 51] width 60 height 26
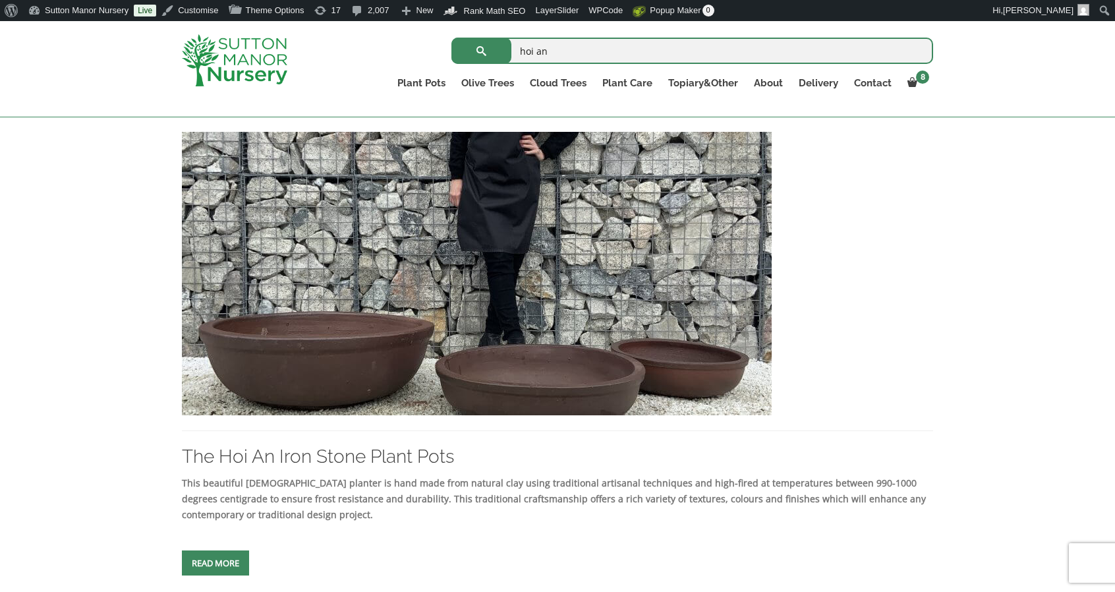
scroll to position [274, 0]
drag, startPoint x: 592, startPoint y: 58, endPoint x: 335, endPoint y: 28, distance: 258.6
click at [335, 28] on div "hoi an Search for: Plant Pots Resin Bonded Pots The Amalfi Pots The Milan Pots …" at bounding box center [634, 69] width 617 height 96
type input "mui ne"
click at [451, 38] on button "submit" at bounding box center [481, 51] width 60 height 26
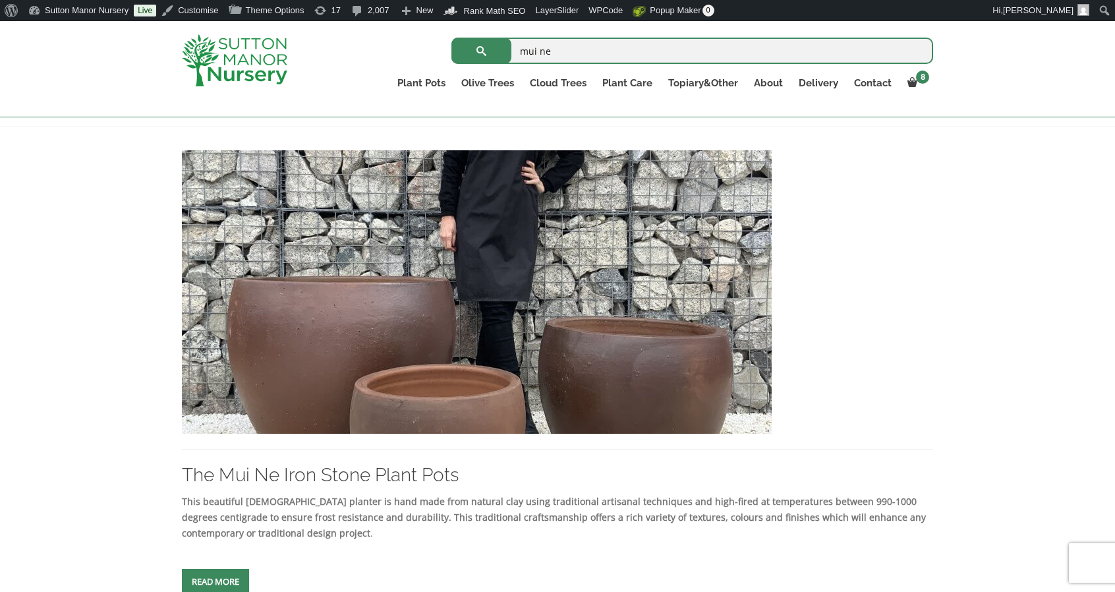
scroll to position [256, 0]
drag, startPoint x: 567, startPoint y: 51, endPoint x: 493, endPoint y: 36, distance: 74.6
click at [493, 36] on form "mui ne Search for:" at bounding box center [692, 50] width 482 height 33
type input "de nang"
click at [451, 38] on button "submit" at bounding box center [481, 51] width 60 height 26
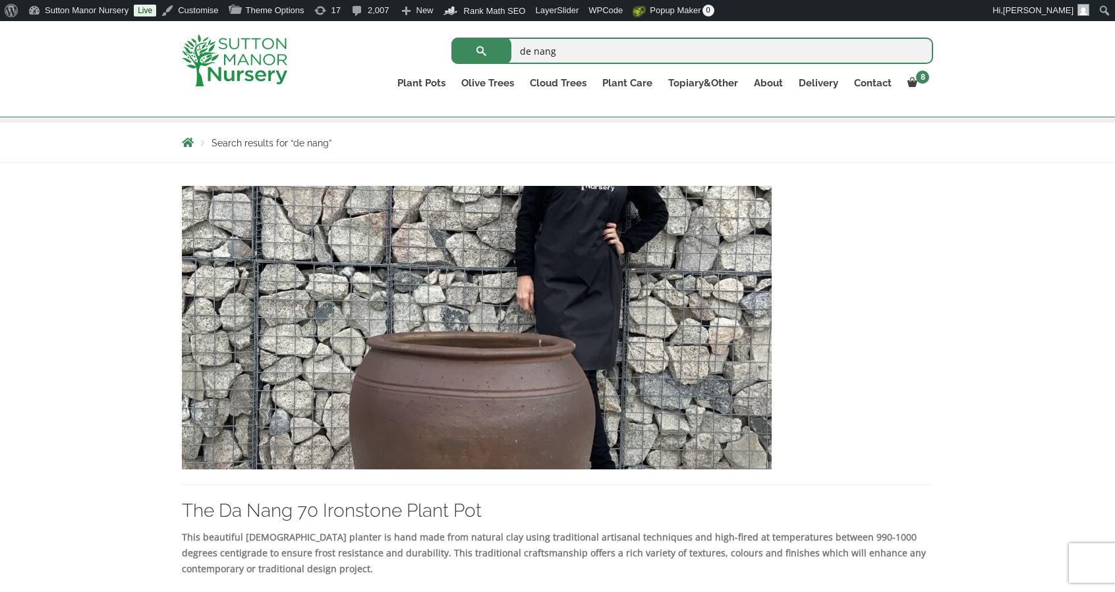
scroll to position [257, 0]
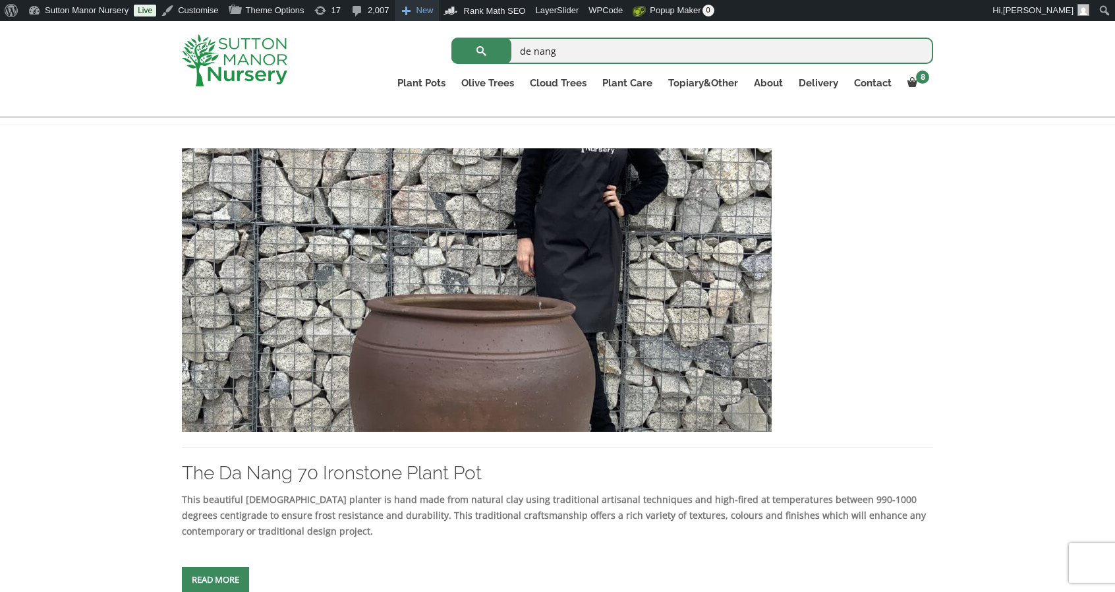
drag, startPoint x: 598, startPoint y: 44, endPoint x: 428, endPoint y: 15, distance: 172.4
click at [428, 15] on body "8 × POTTING YOUR TREE & ADDING DRAINAGE HOLES TO YOUR POT 1 × £ 80.00 × The Bar…" at bounding box center [557, 524] width 1115 height 1520
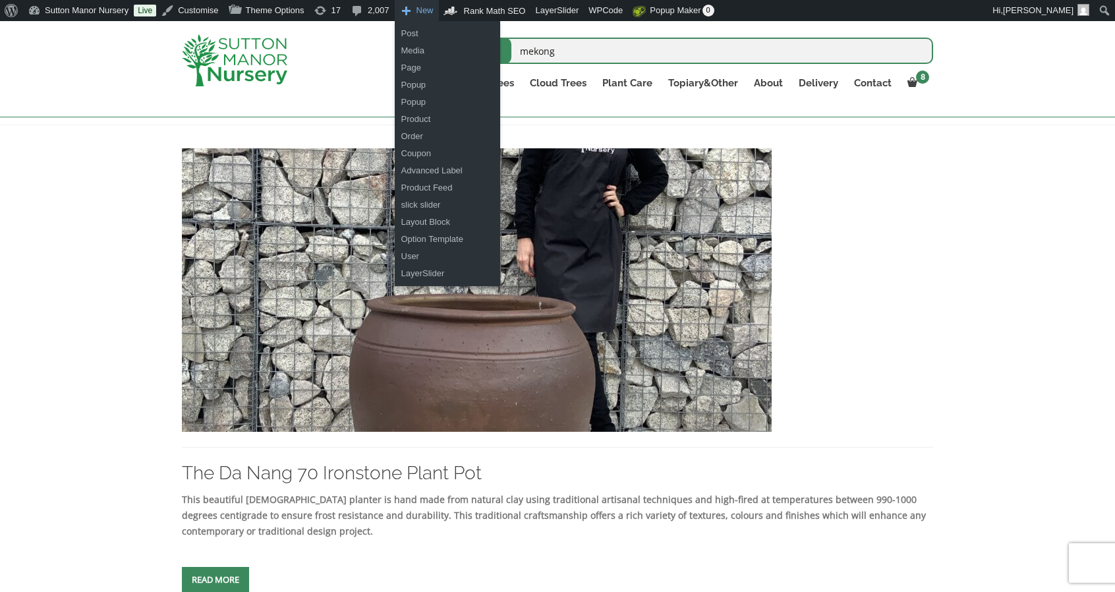
type input "mekong"
click at [451, 38] on button "submit" at bounding box center [481, 51] width 60 height 26
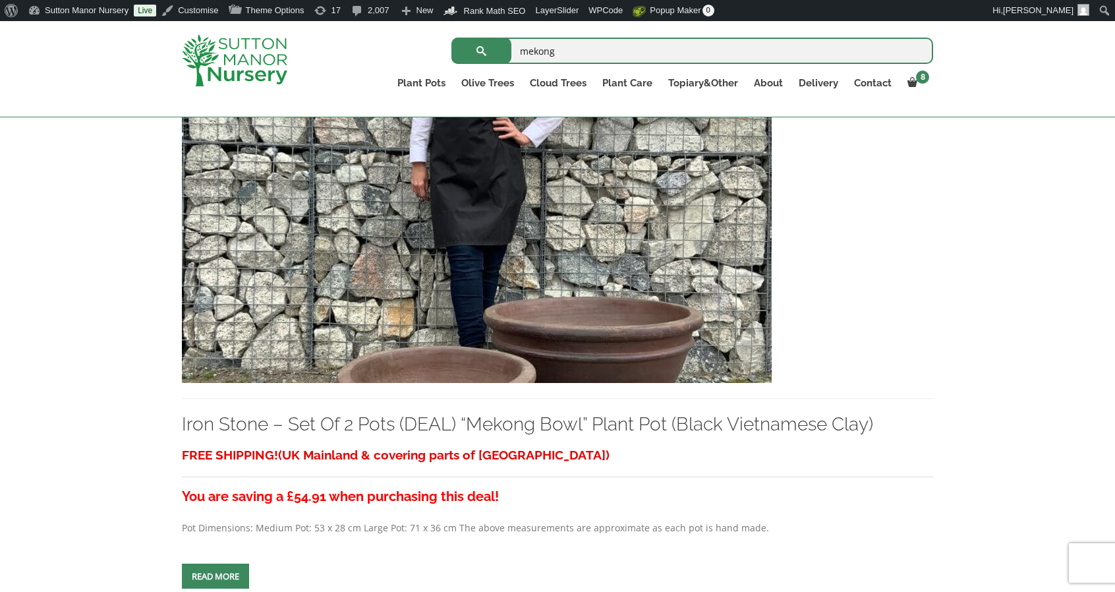
scroll to position [306, 0]
drag, startPoint x: 563, startPoint y: 55, endPoint x: 348, endPoint y: 26, distance: 216.6
click at [348, 26] on div "mekong Search for: Plant Pots Resin Bonded Pots The Amalfi Pots The Milan Pots …" at bounding box center [634, 69] width 617 height 96
type input "[PERSON_NAME]"
click at [451, 38] on button "submit" at bounding box center [481, 51] width 60 height 26
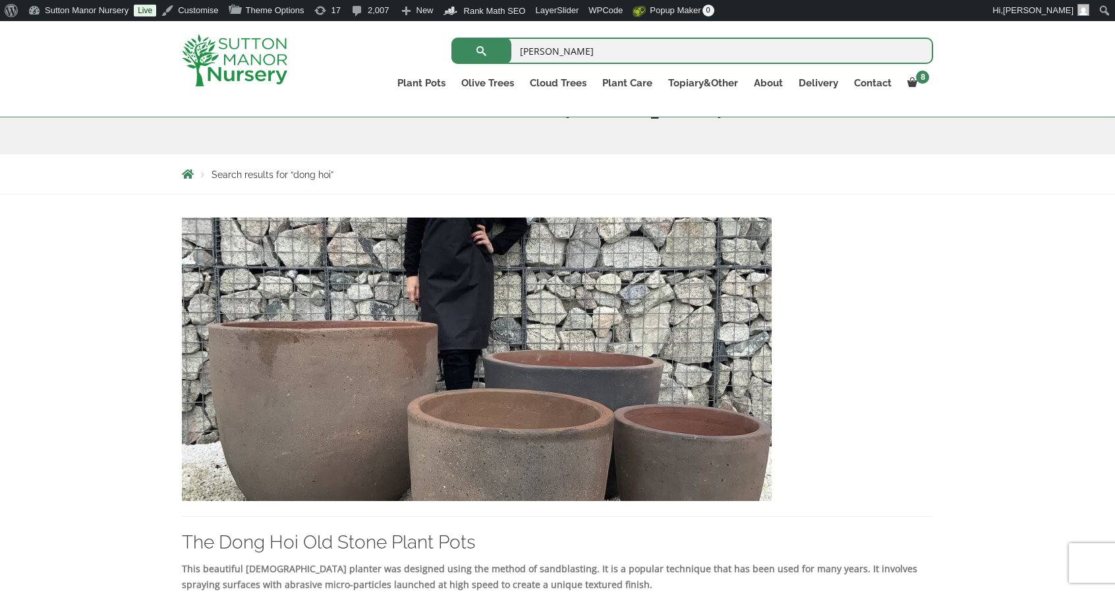
scroll to position [188, 0]
drag, startPoint x: 601, startPoint y: 51, endPoint x: 319, endPoint y: -10, distance: 288.6
click at [319, 0] on html "8 × POTTING YOUR TREE & ADDING DRAINAGE HOLES TO YOUR POT 1 × £ 80.00 × The Bar…" at bounding box center [557, 585] width 1115 height 1504
type input "hai phong"
click at [451, 38] on button "submit" at bounding box center [481, 51] width 60 height 26
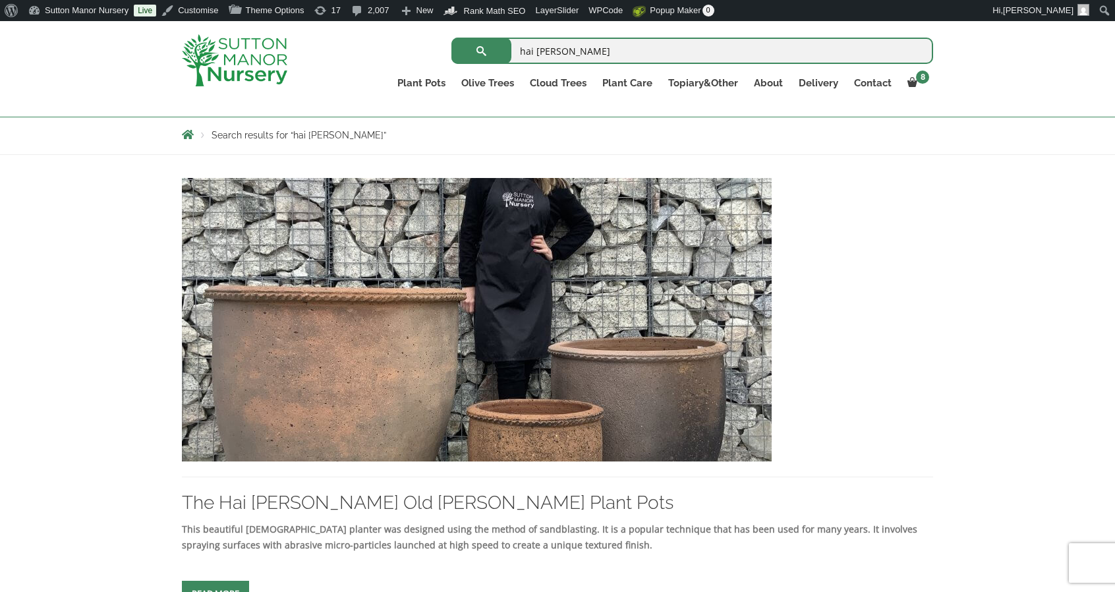
scroll to position [228, 0]
drag, startPoint x: 634, startPoint y: 53, endPoint x: 343, endPoint y: 23, distance: 292.8
click at [343, 23] on div "hai phong Search for: Plant Pots Resin Bonded Pots The Amalfi Pots The Milan Po…" at bounding box center [634, 69] width 617 height 96
type input "dalat"
click at [451, 38] on button "submit" at bounding box center [481, 51] width 60 height 26
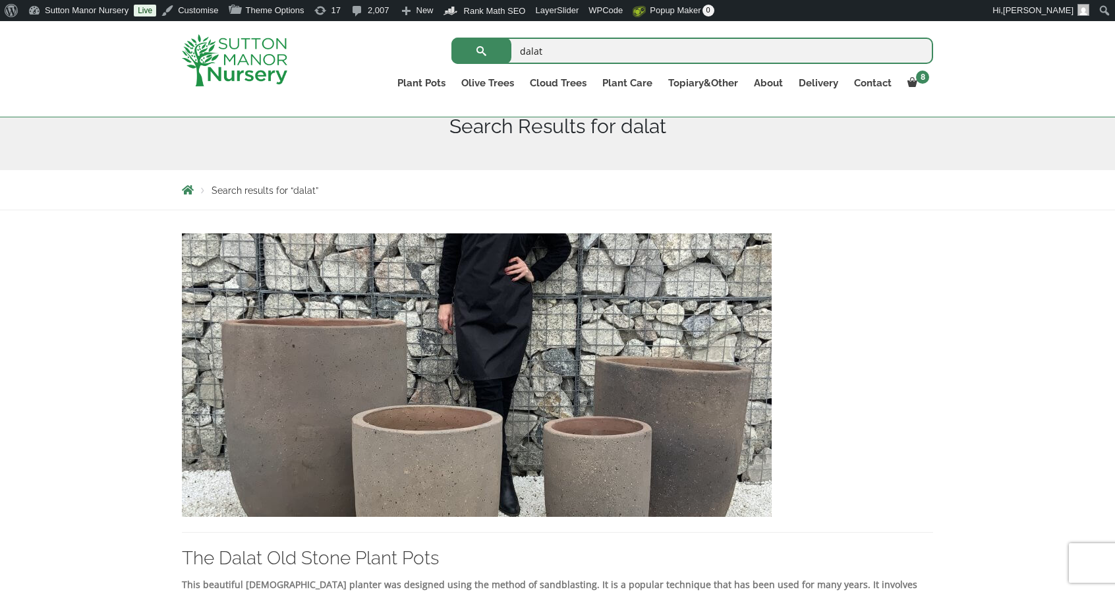
scroll to position [173, 0]
click at [600, 52] on input "dalat" at bounding box center [692, 51] width 482 height 26
type input "nha trang"
click at [451, 38] on button "submit" at bounding box center [481, 51] width 60 height 26
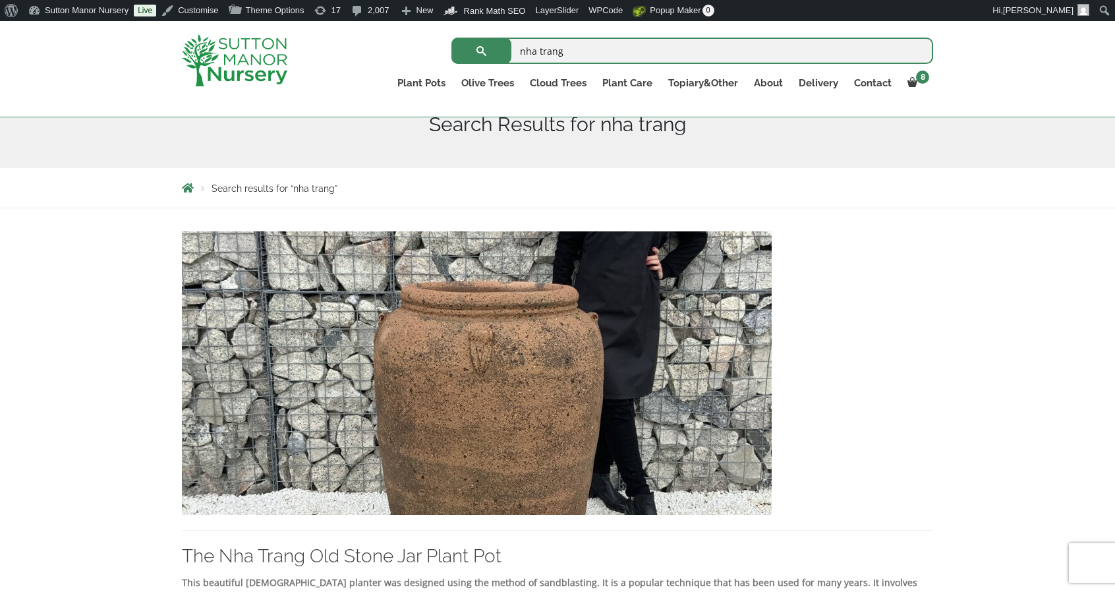
scroll to position [214, 0]
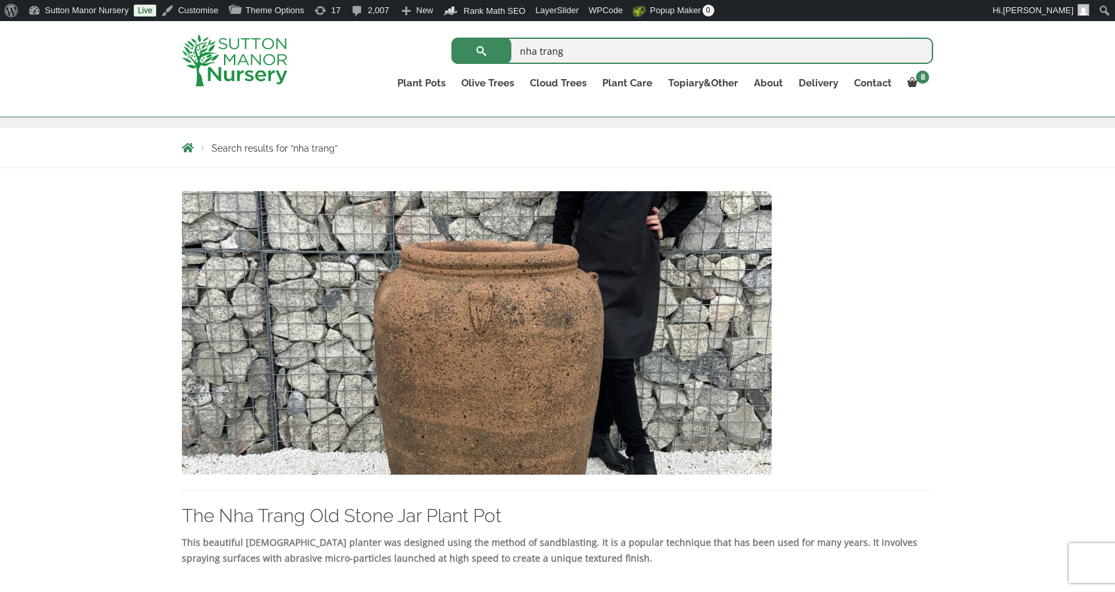
click at [614, 40] on input "nha trang" at bounding box center [692, 51] width 482 height 26
drag, startPoint x: 614, startPoint y: 40, endPoint x: 353, endPoint y: 43, distance: 260.9
click at [353, 43] on div "nha trang Search for:" at bounding box center [634, 50] width 597 height 33
type input "sa pa"
click at [451, 38] on button "submit" at bounding box center [481, 51] width 60 height 26
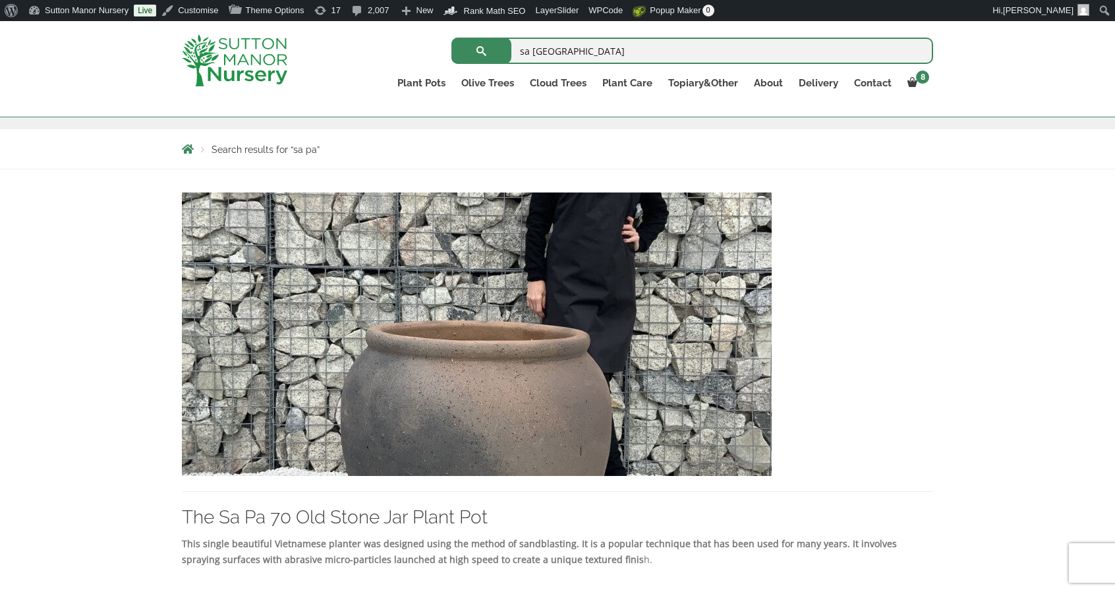
scroll to position [237, 0]
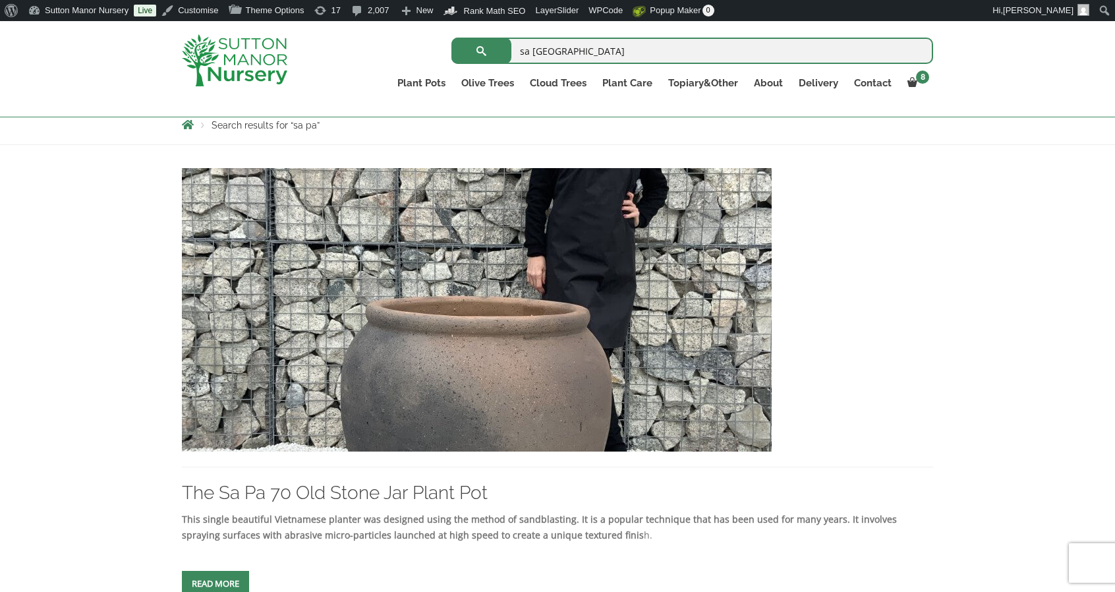
drag, startPoint x: 607, startPoint y: 47, endPoint x: 318, endPoint y: 30, distance: 289.7
click at [318, 21] on div "sa pa Search for: Plant Pots Resin Bonded Pots The Amalfi Pots The Milan Pots T…" at bounding box center [557, 21] width 771 height 0
type input "sa dec"
click at [451, 38] on button "submit" at bounding box center [481, 51] width 60 height 26
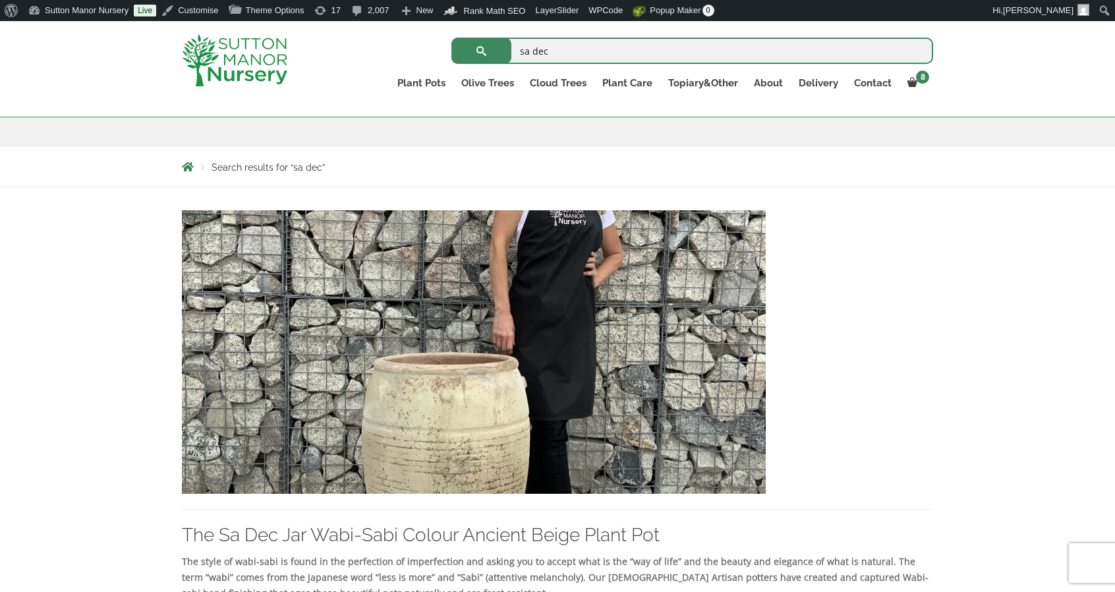
scroll to position [196, 0]
click at [241, 64] on img at bounding box center [234, 60] width 105 height 52
